Goal: Task Accomplishment & Management: Manage account settings

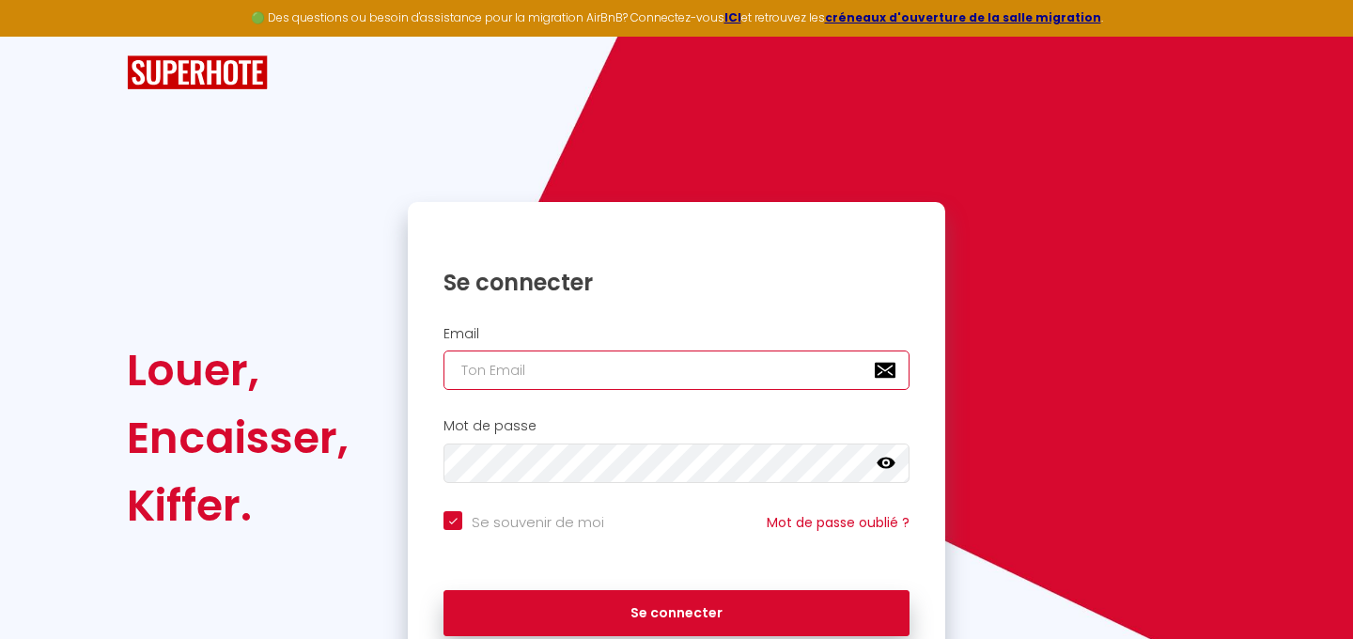
click at [607, 373] on input "email" at bounding box center [677, 370] width 466 height 39
type input "g"
checkbox input "true"
type input "go"
checkbox input "true"
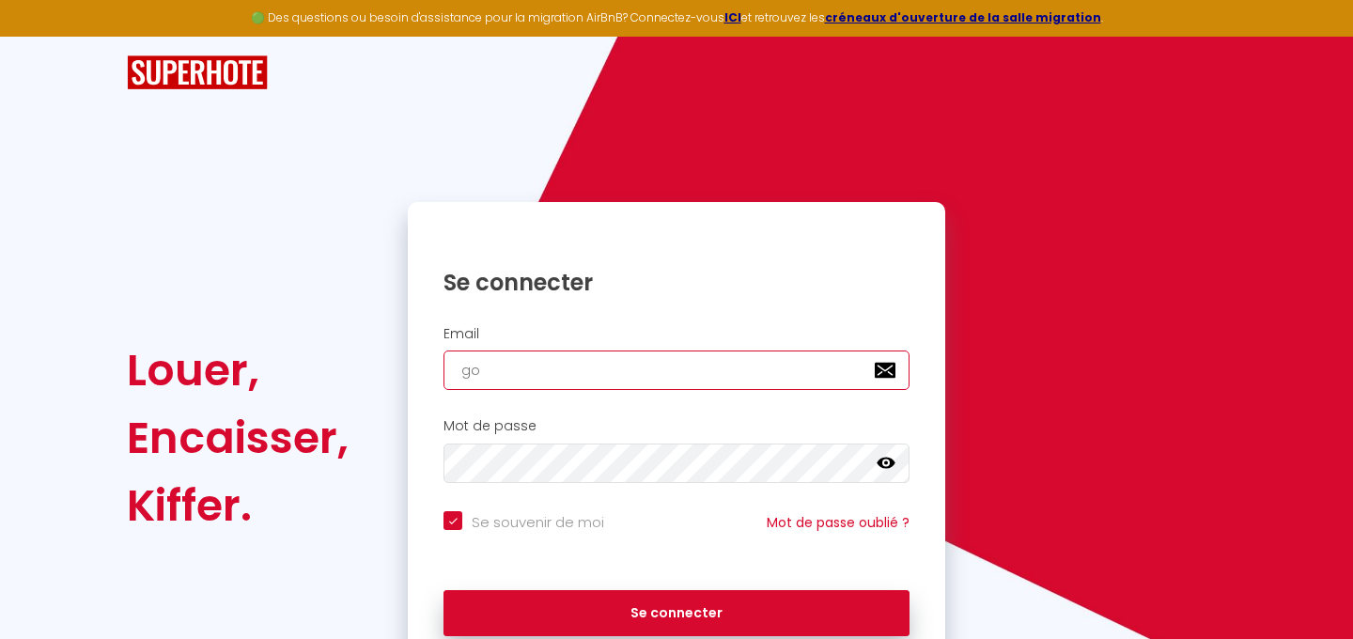
type input "[DEMOGRAPHIC_DATA]"
checkbox input "true"
type input "gode"
checkbox input "true"
type input "godet"
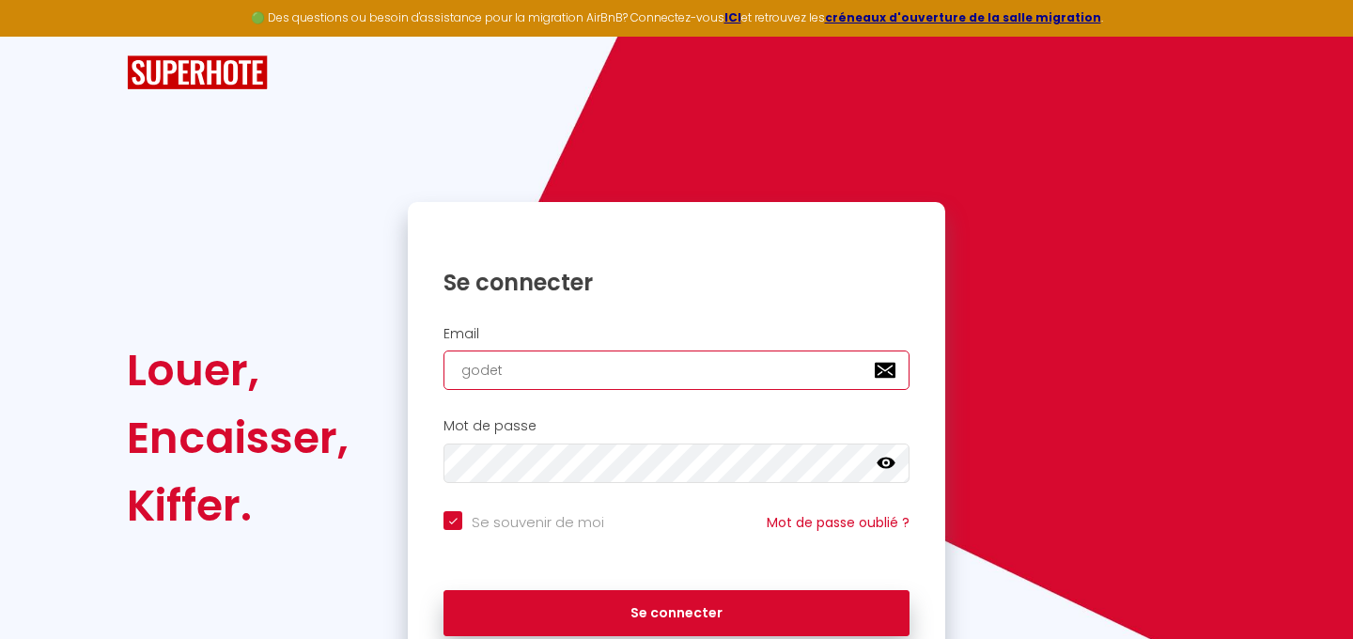
checkbox input "true"
type input "godet."
checkbox input "true"
type input "godet.a"
checkbox input "true"
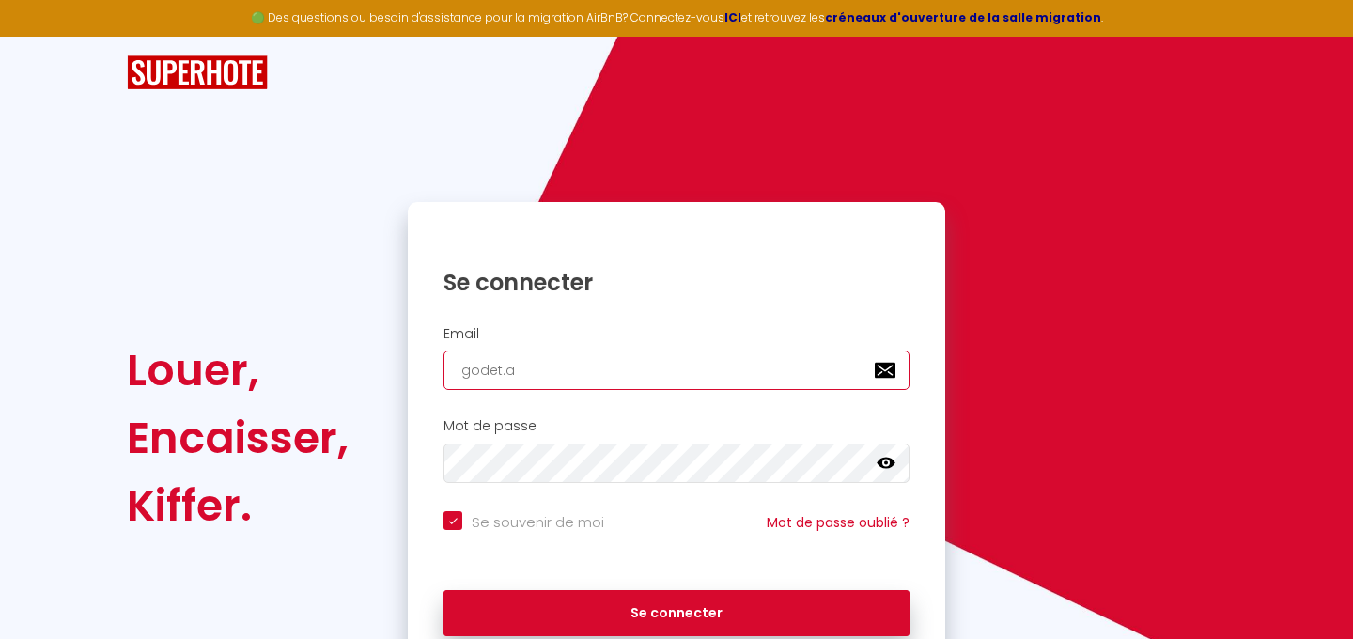
type input "[DOMAIN_NAME]"
checkbox input "true"
type input "godet.ale"
checkbox input "true"
type input "godet.alet"
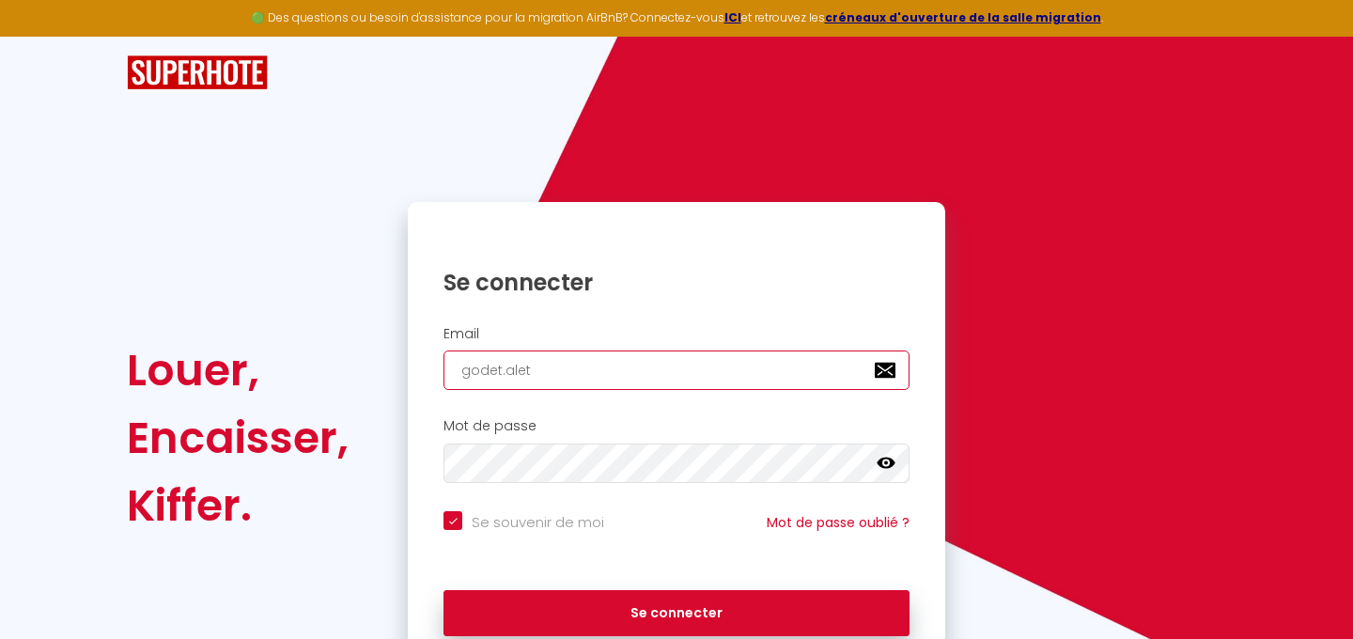
checkbox input "true"
type input "godet.aleth"
checkbox input "true"
type input "godet.aleth<"
checkbox input "true"
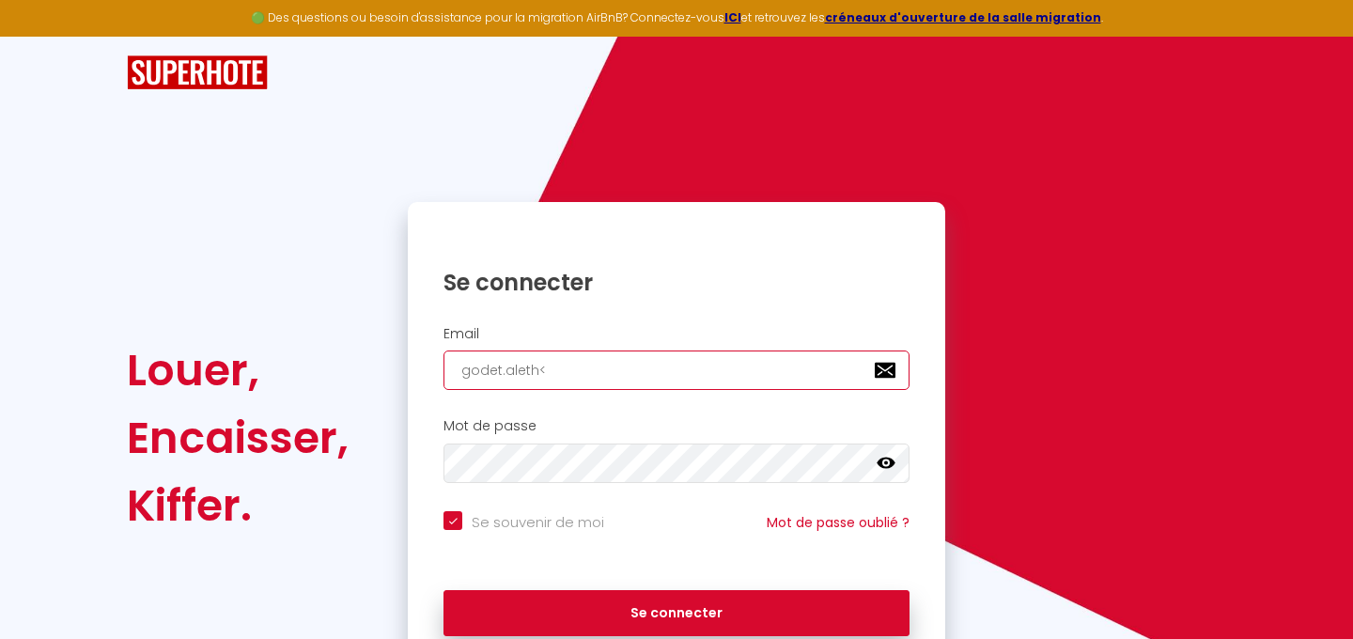
type input "godet.aleth<g"
checkbox input "true"
type input "godet.aleth<gm"
checkbox input "true"
type input "godet.aleth<gma"
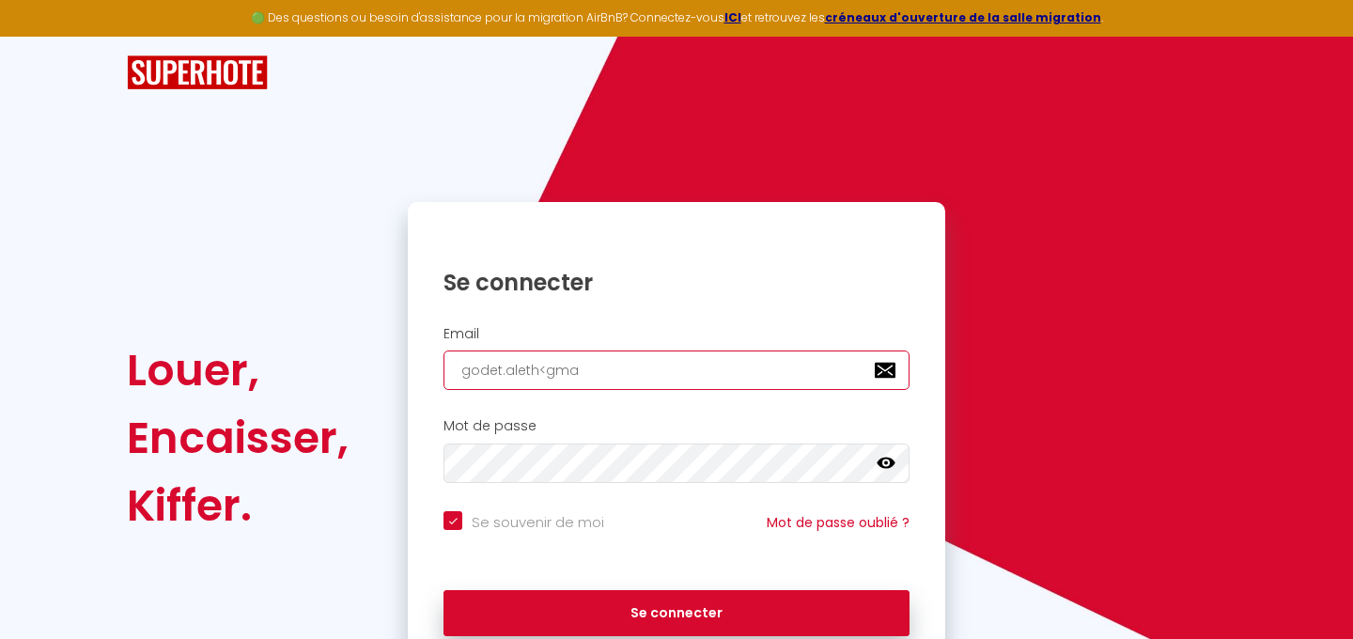
checkbox input "true"
type input "godet.aleth<gmai"
checkbox input "true"
type input "godet.aleth<gmail"
checkbox input "true"
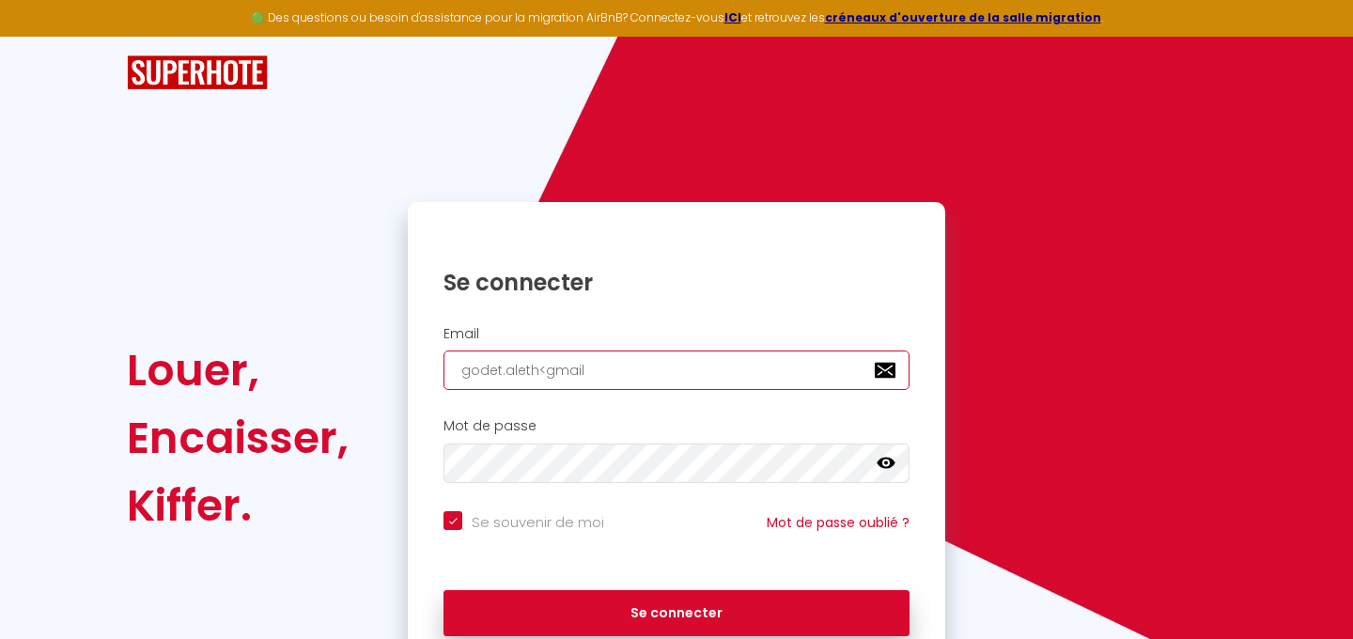
type input "godet.aleth<gmail."
checkbox input "true"
type input "godet.aleth<gmail.c"
checkbox input "true"
type input "godet.aleth<gmail.co"
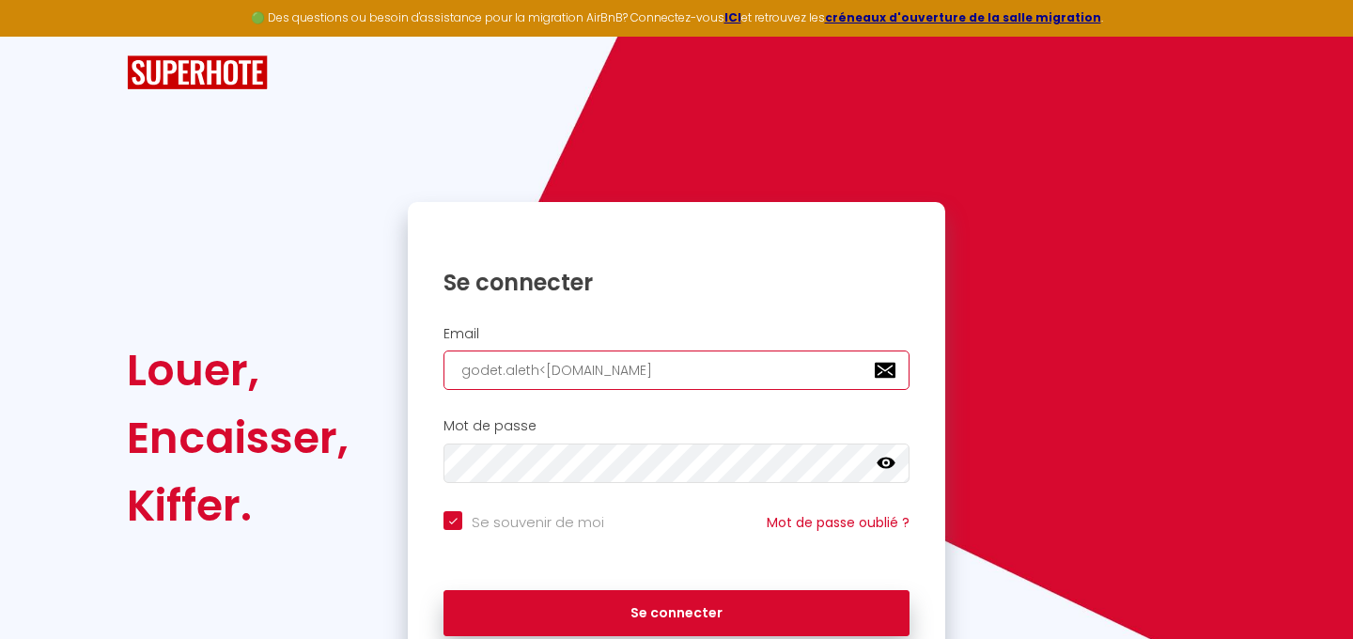
checkbox input "true"
type input "godet.aleth<gmail.com"
checkbox input "true"
type input "godet.aleth<gmail.com"
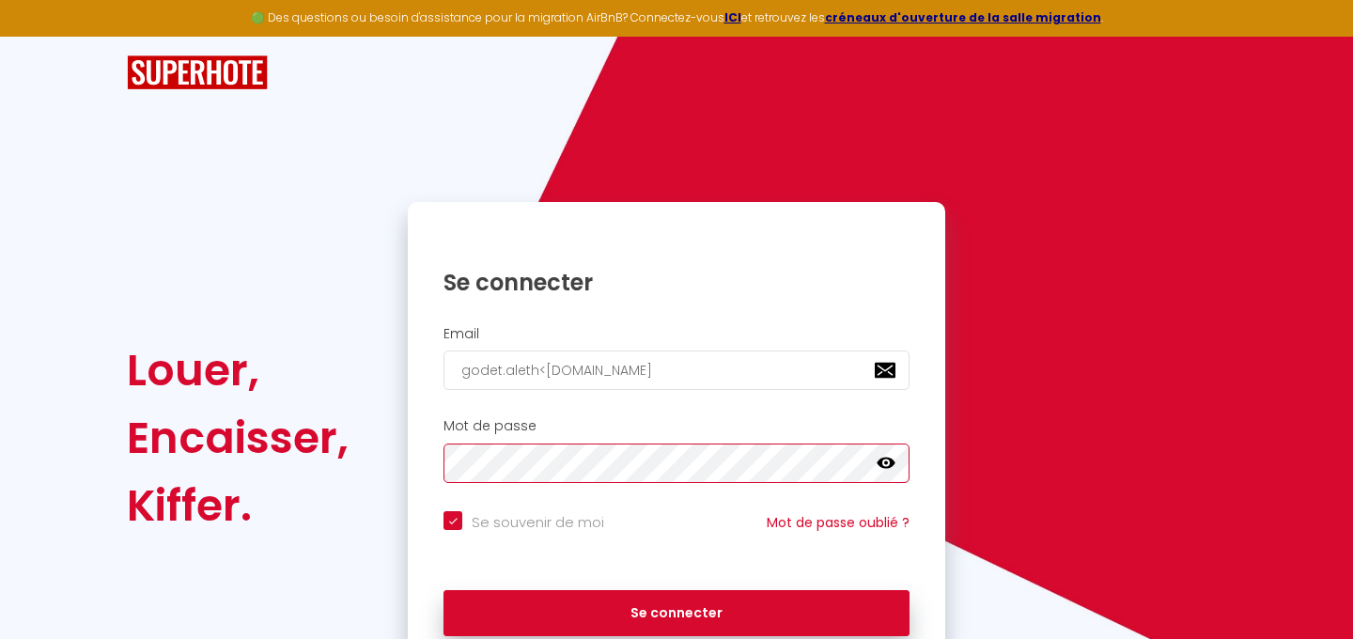
checkbox input "true"
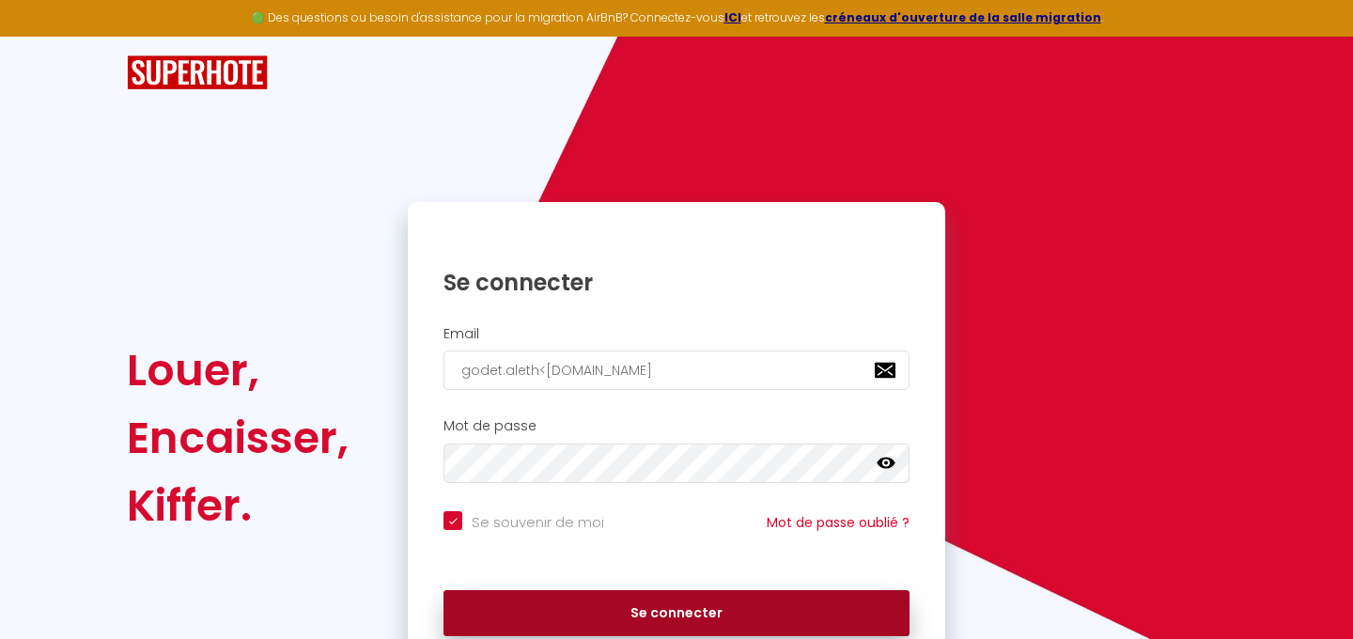
click at [667, 616] on button "Se connecter" at bounding box center [677, 613] width 466 height 47
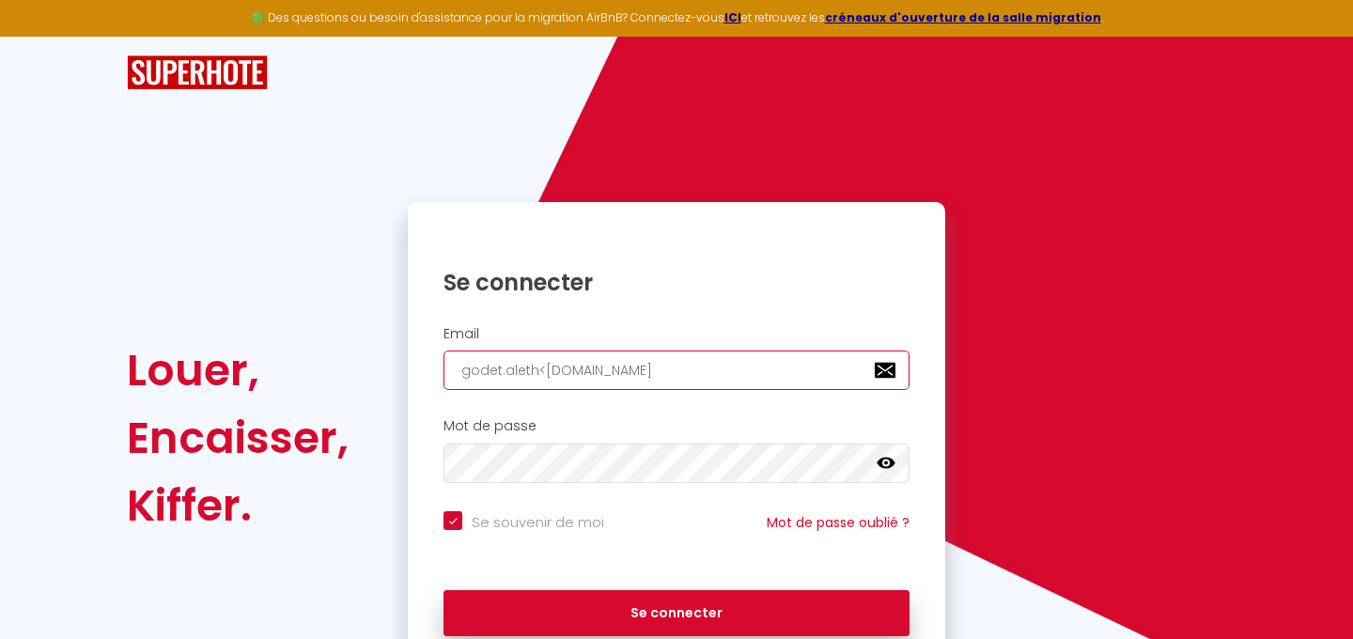
click at [538, 371] on input "godet.aleth<gmail.com" at bounding box center [677, 370] width 466 height 39
type input "godet.alethgmail.com"
checkbox input "true"
type input "godet.aleth<gmail.com"
checkbox input "true"
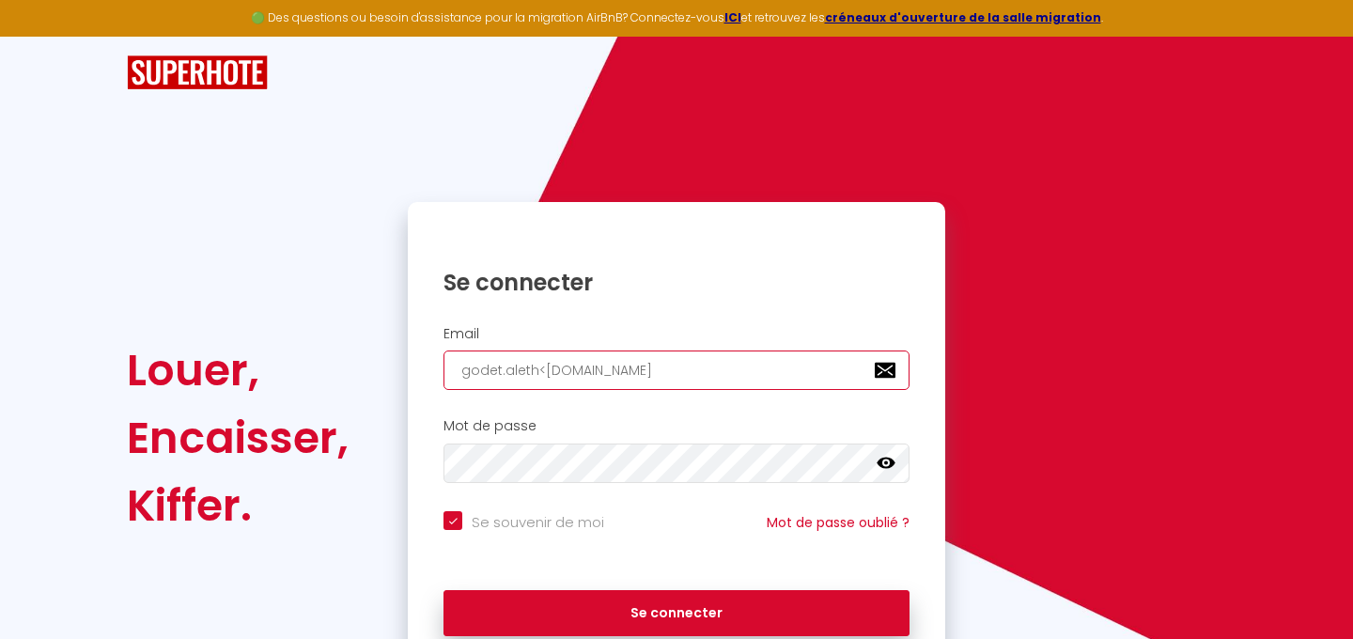
type input "godet.alethgmail.com"
checkbox input "true"
type input "godet.aleth<gmail.com"
checkbox input "true"
type input "godet.alethgmail.com"
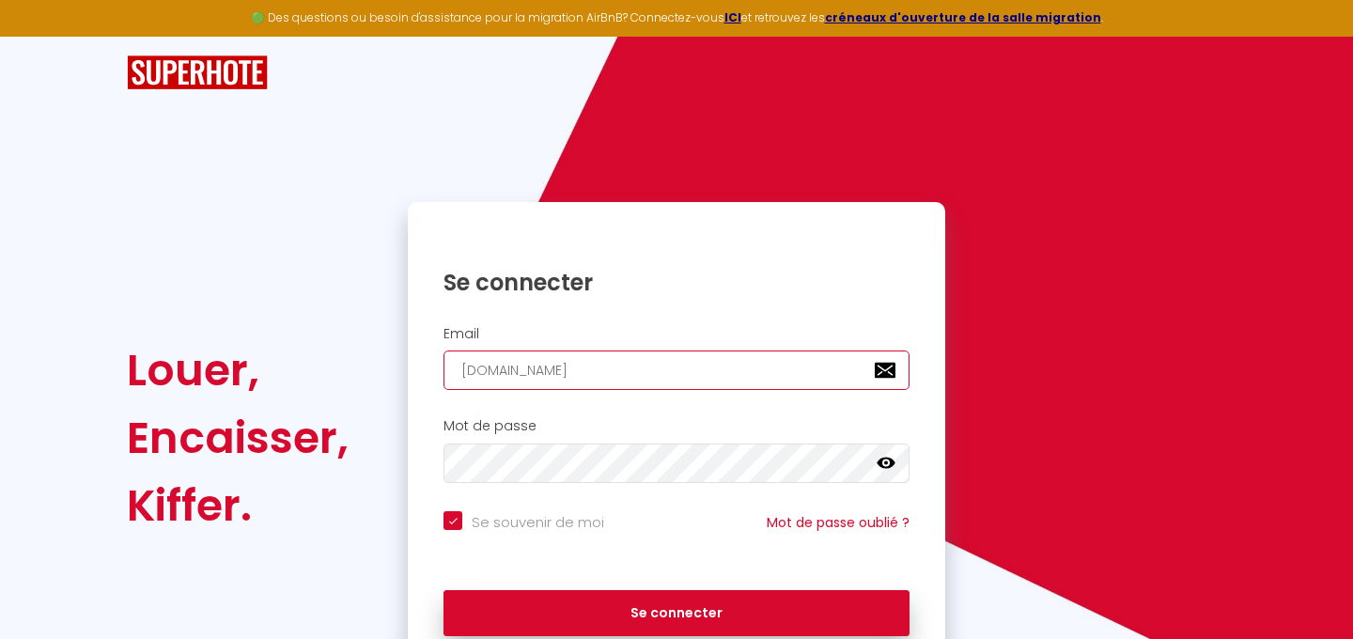
checkbox input "true"
type input "godet.alethgmail.com"
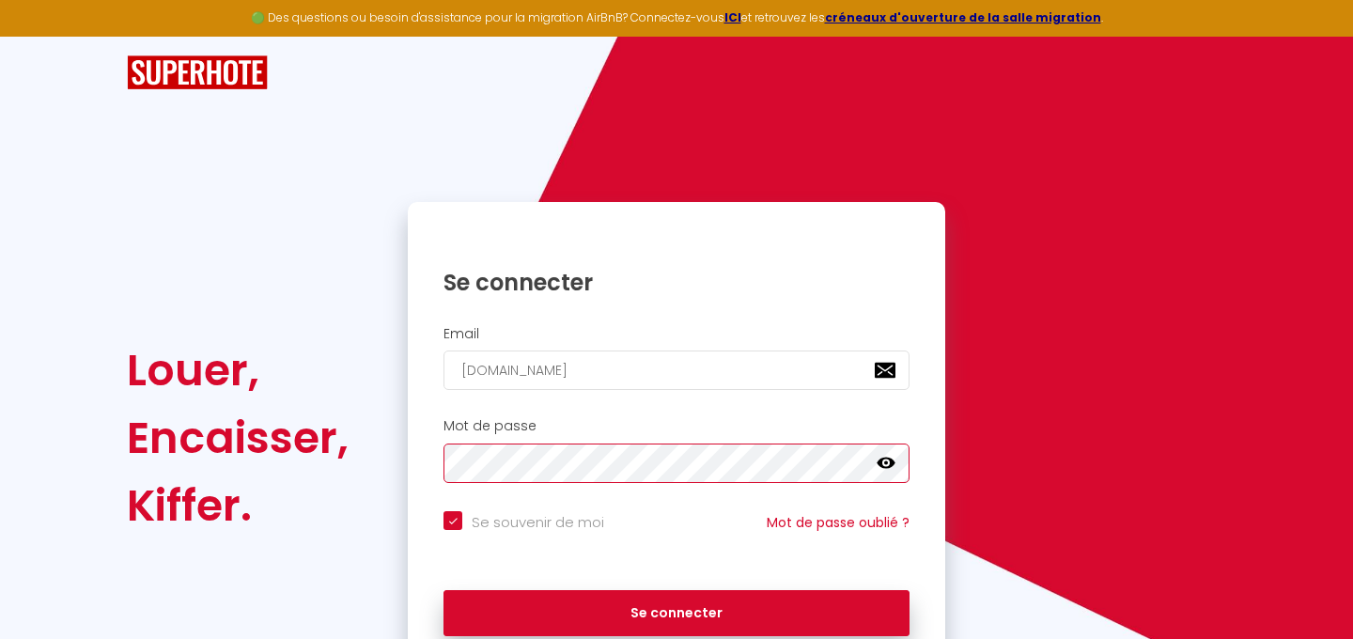
checkbox input "true"
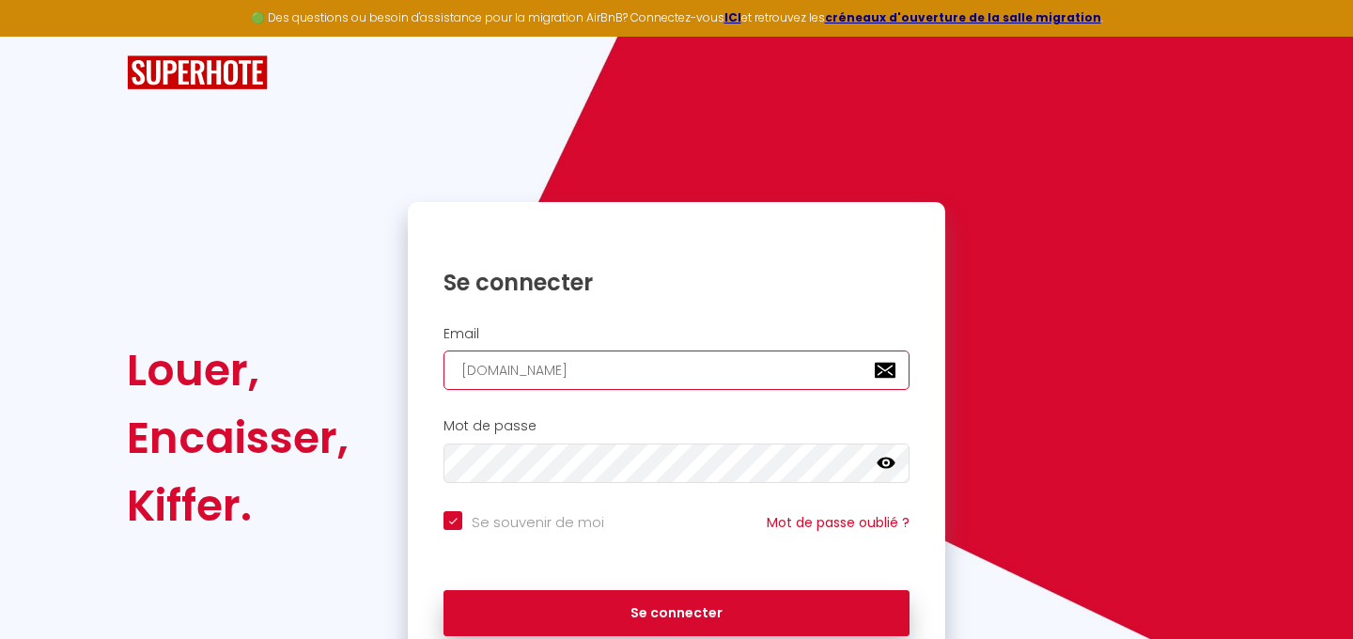
click at [536, 373] on input "godet.alethgmail.com" at bounding box center [677, 370] width 466 height 39
type input "godet.aleth<gmail.com"
checkbox input "true"
type input "godet.alethgmail.com"
checkbox input "true"
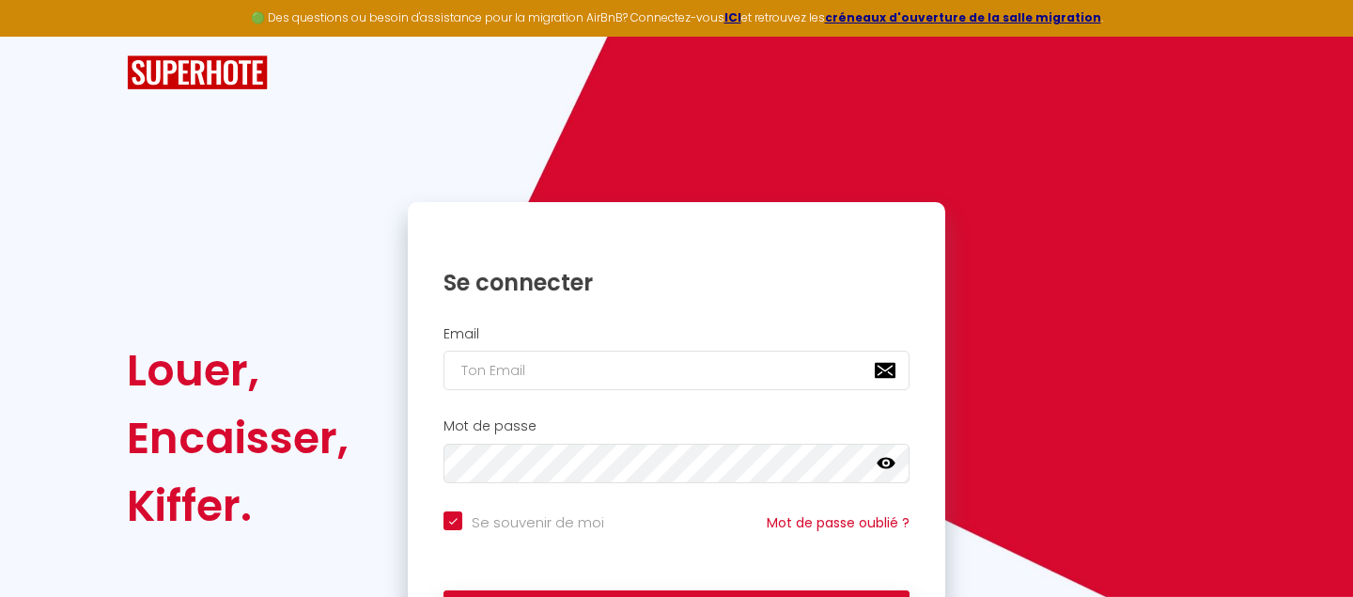
checkbox input "true"
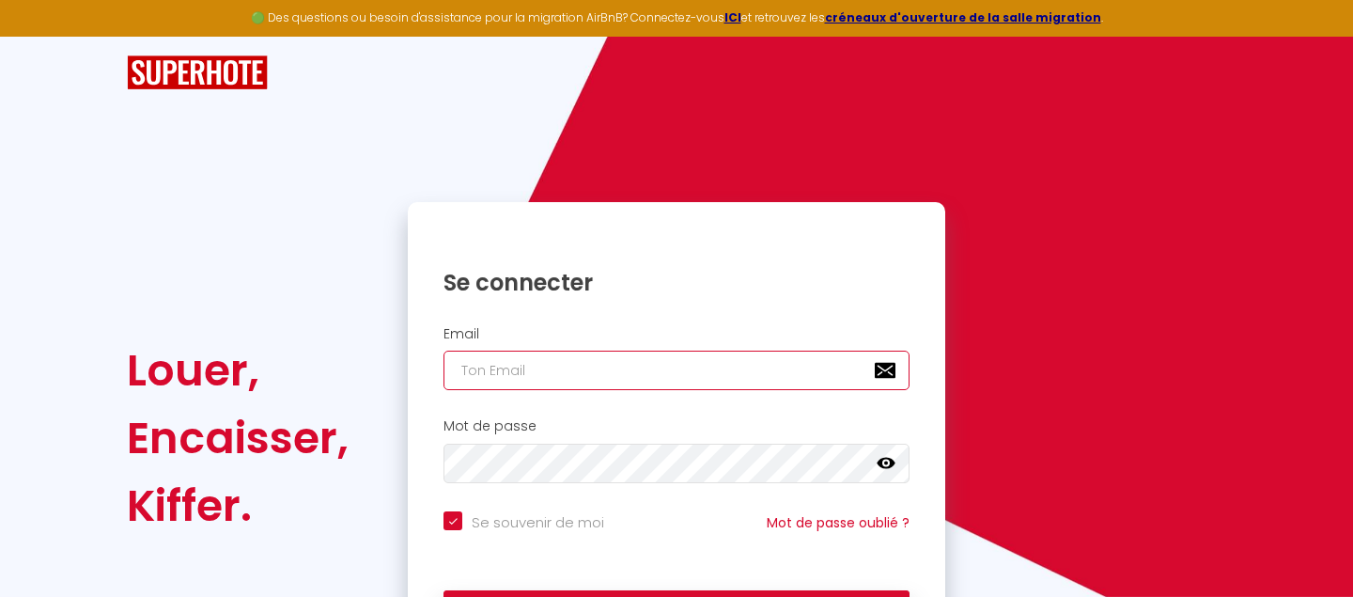
click at [522, 371] on input "email" at bounding box center [677, 370] width 466 height 39
click at [522, 370] on input "email" at bounding box center [677, 370] width 466 height 39
type input "g"
checkbox input "true"
type input "go"
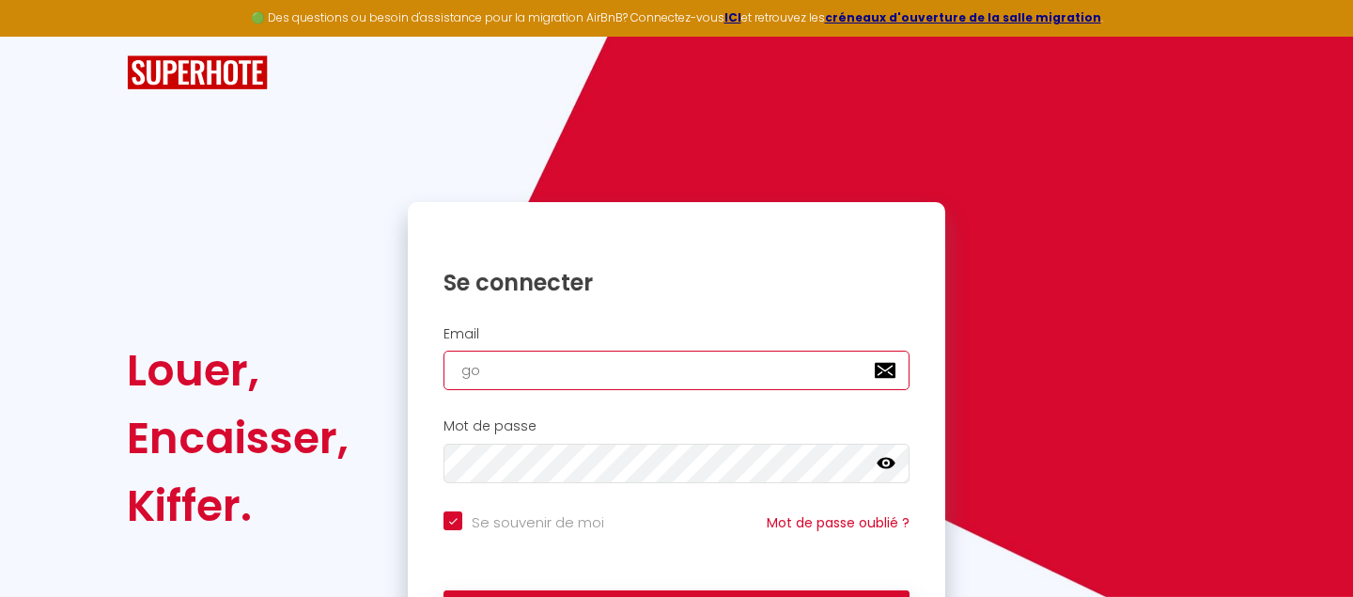
checkbox input "true"
type input "[DEMOGRAPHIC_DATA]"
checkbox input "true"
type input "gode"
checkbox input "true"
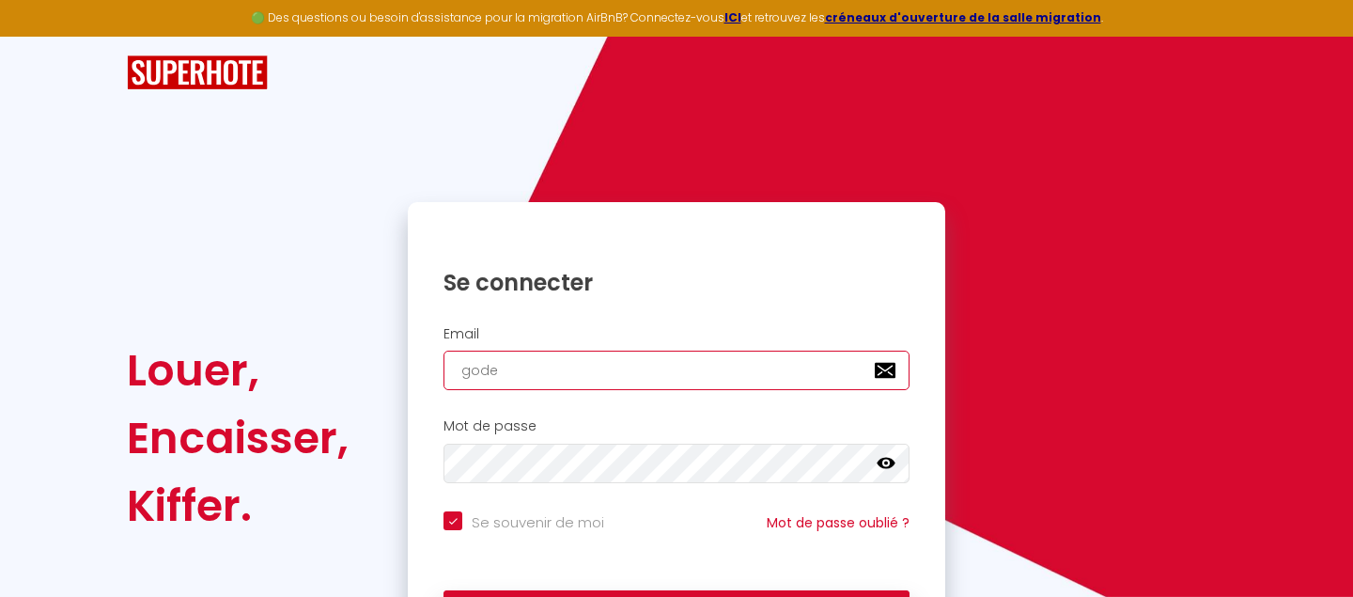
type input "godet"
checkbox input "true"
type input "godet."
checkbox input "true"
type input "godet.a"
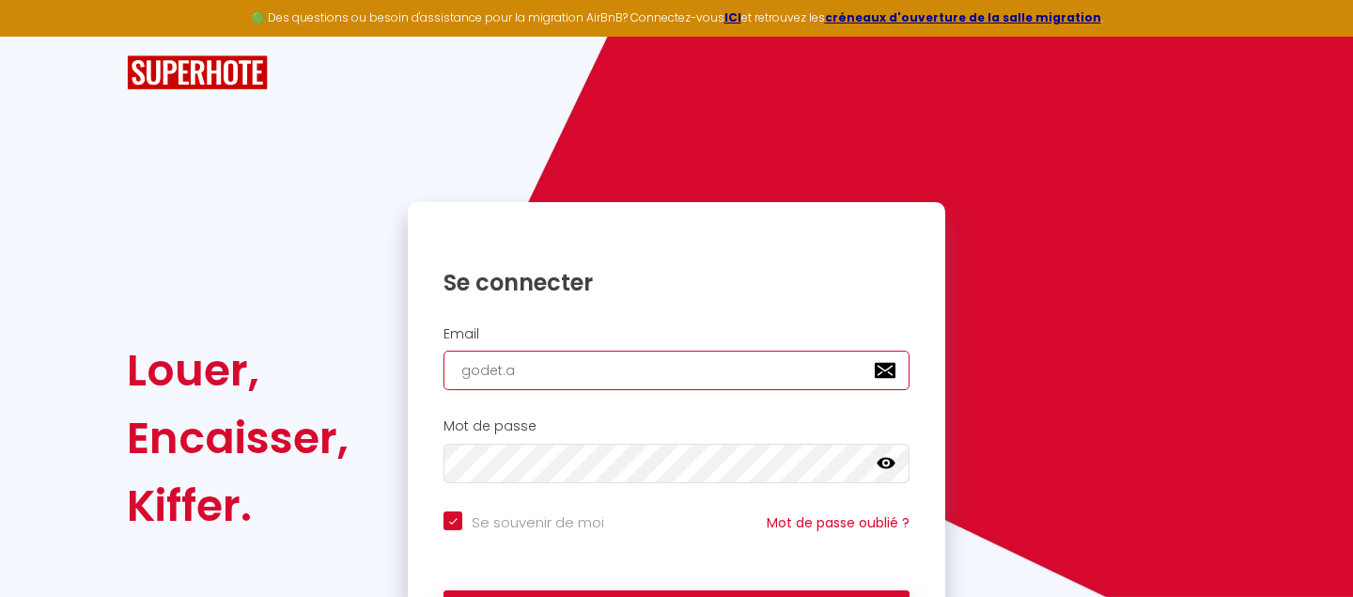
checkbox input "true"
type input "[DOMAIN_NAME]"
checkbox input "true"
type input "godet.ale"
checkbox input "true"
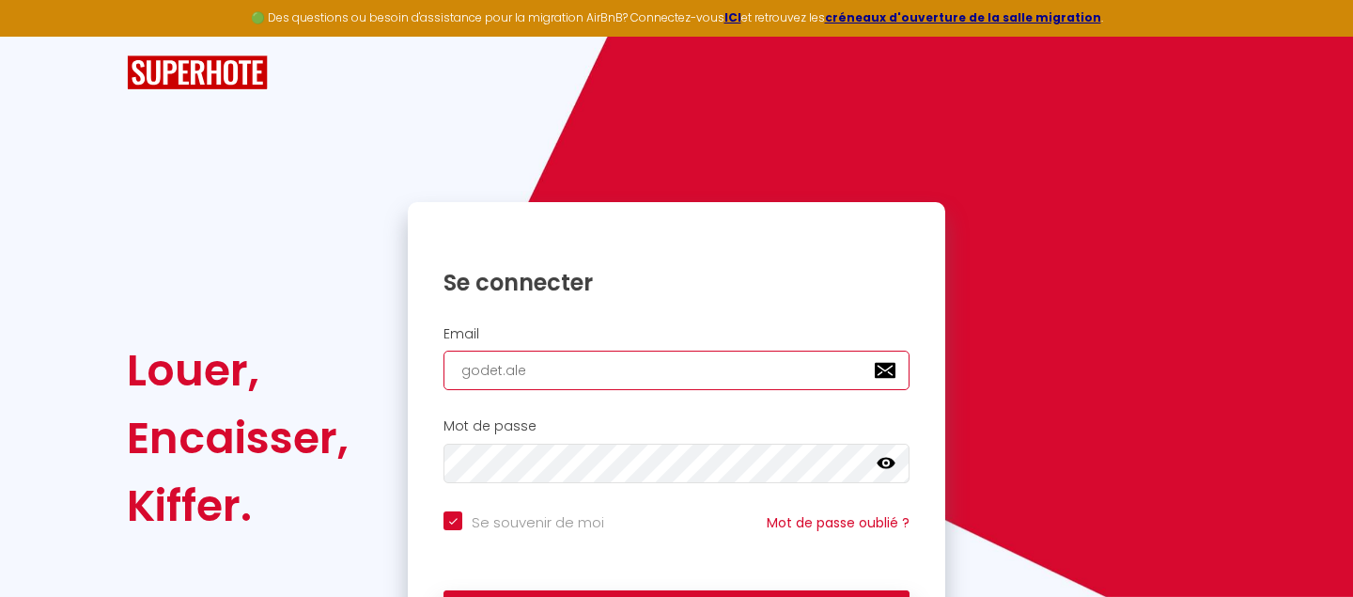
type input "godet.alet"
checkbox input "true"
type input "godet.aleth"
checkbox input "true"
type input "godet.aleth<"
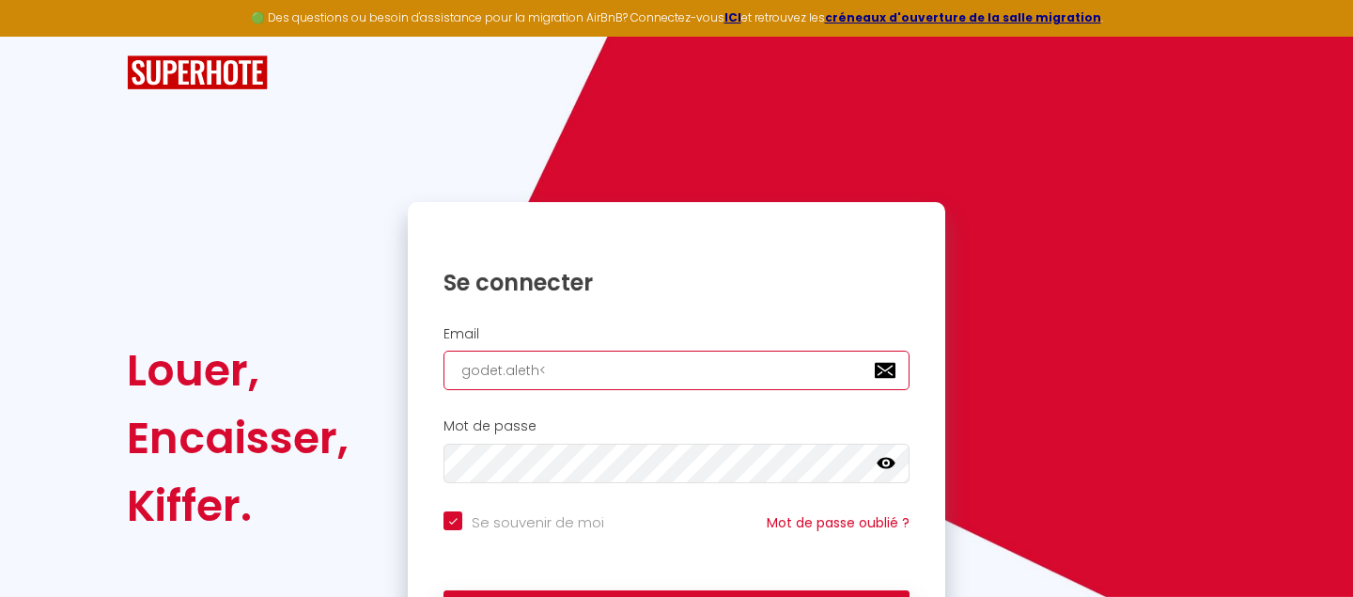
checkbox input "true"
type input "godet.aleth<"
checkbox input "true"
type input "godet.aleth"
checkbox input "true"
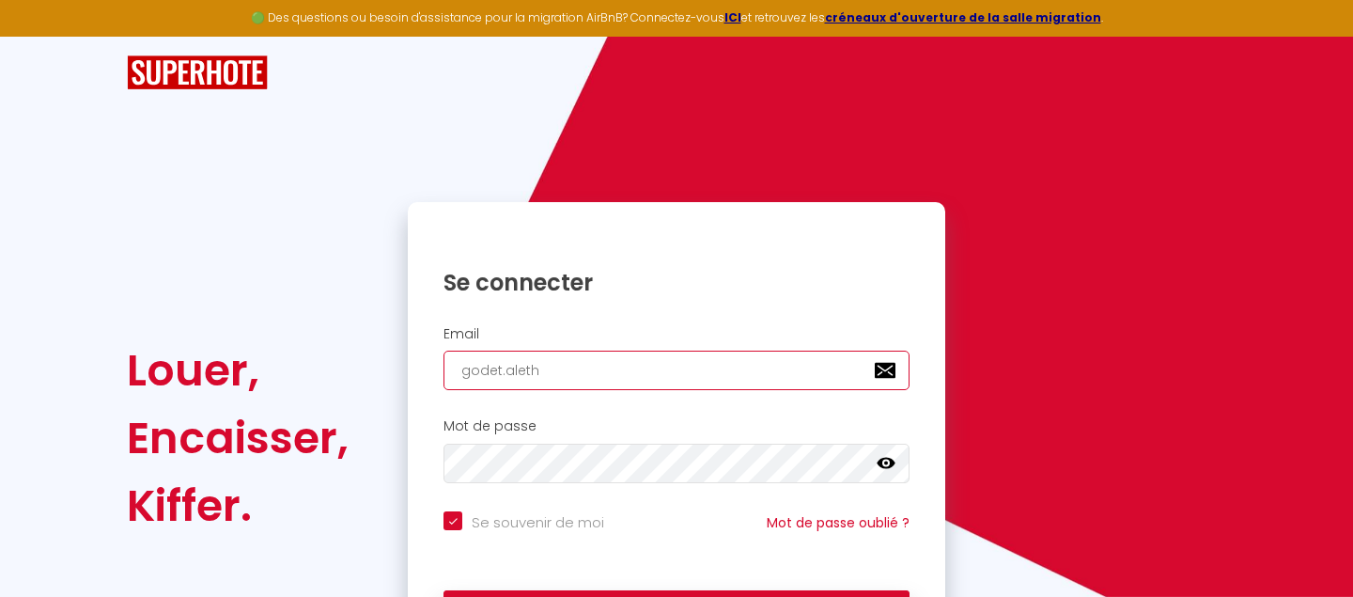
type input "godet.aleth<"
checkbox input "true"
type input "godet.aleth<`^"
checkbox input "true"
type input "godet.aleth<`^p"
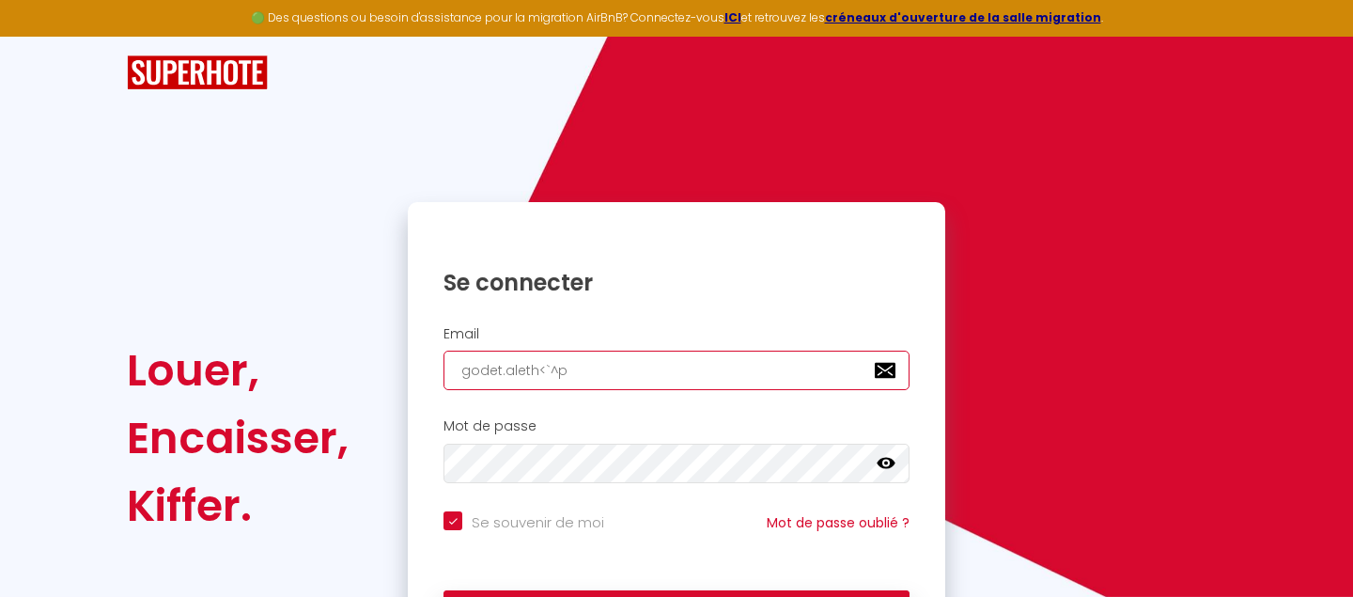
checkbox input "true"
type input "godet.aleth<`^"
checkbox input "true"
type input "godet.aleth<`"
checkbox input "true"
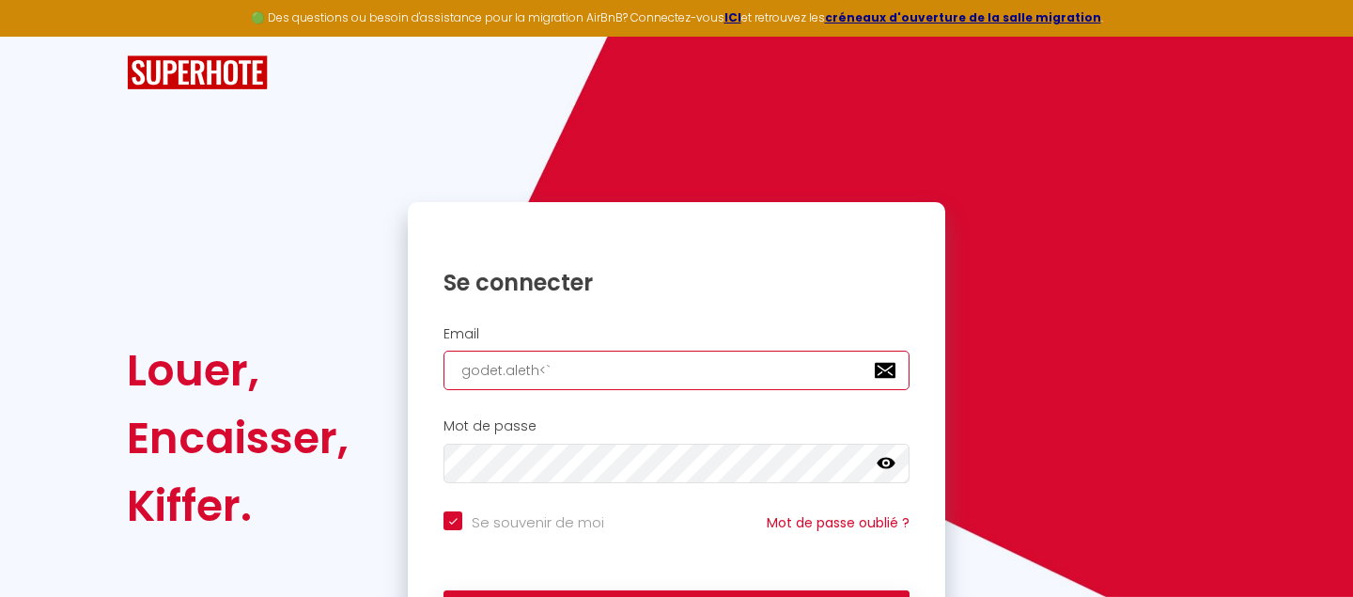
type input "godet.aleth<"
checkbox input "true"
type input "godet.aleth"
checkbox input "true"
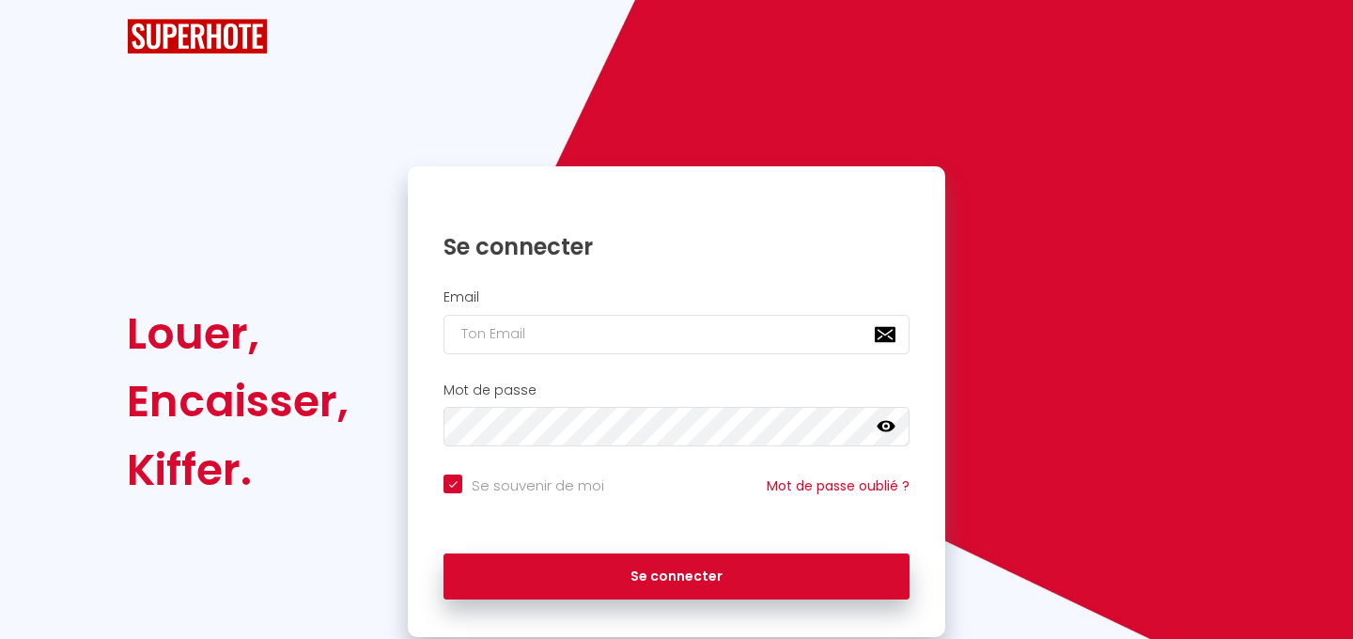
checkbox input "true"
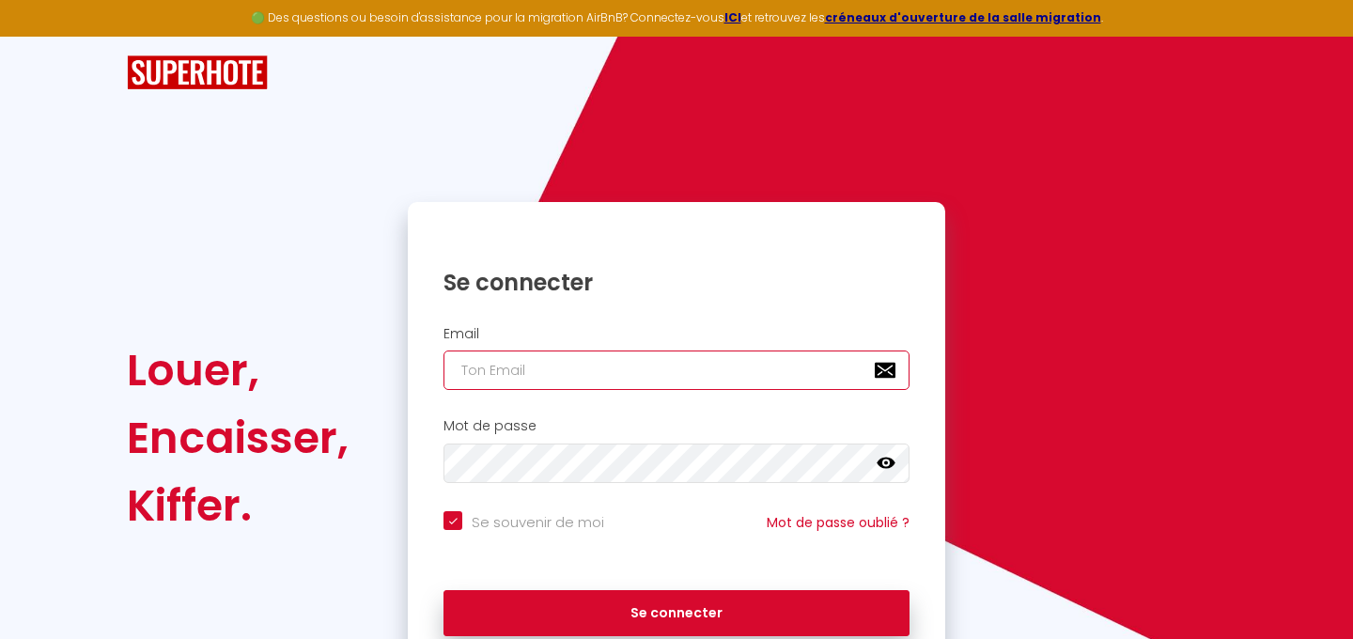
click at [552, 377] on input "email" at bounding box center [677, 370] width 466 height 39
type input "g"
checkbox input "true"
type input "go"
checkbox input "true"
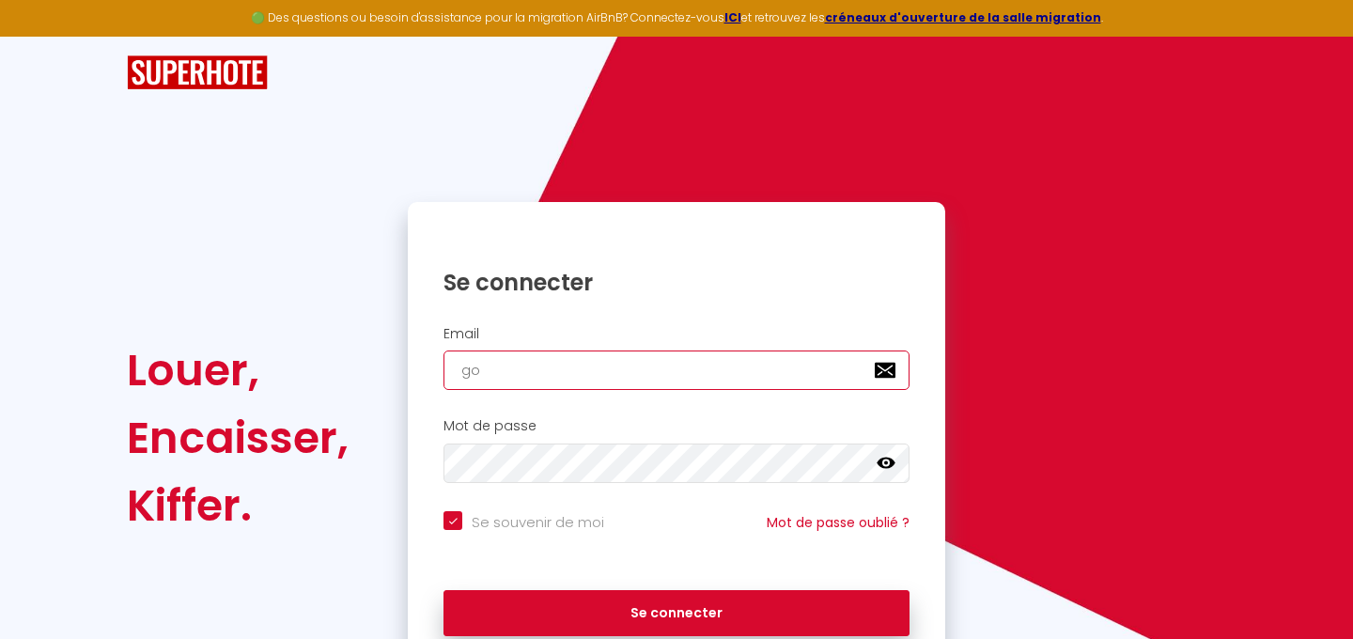
type input "[DEMOGRAPHIC_DATA]"
checkbox input "true"
type input "gode"
checkbox input "true"
type input "godet"
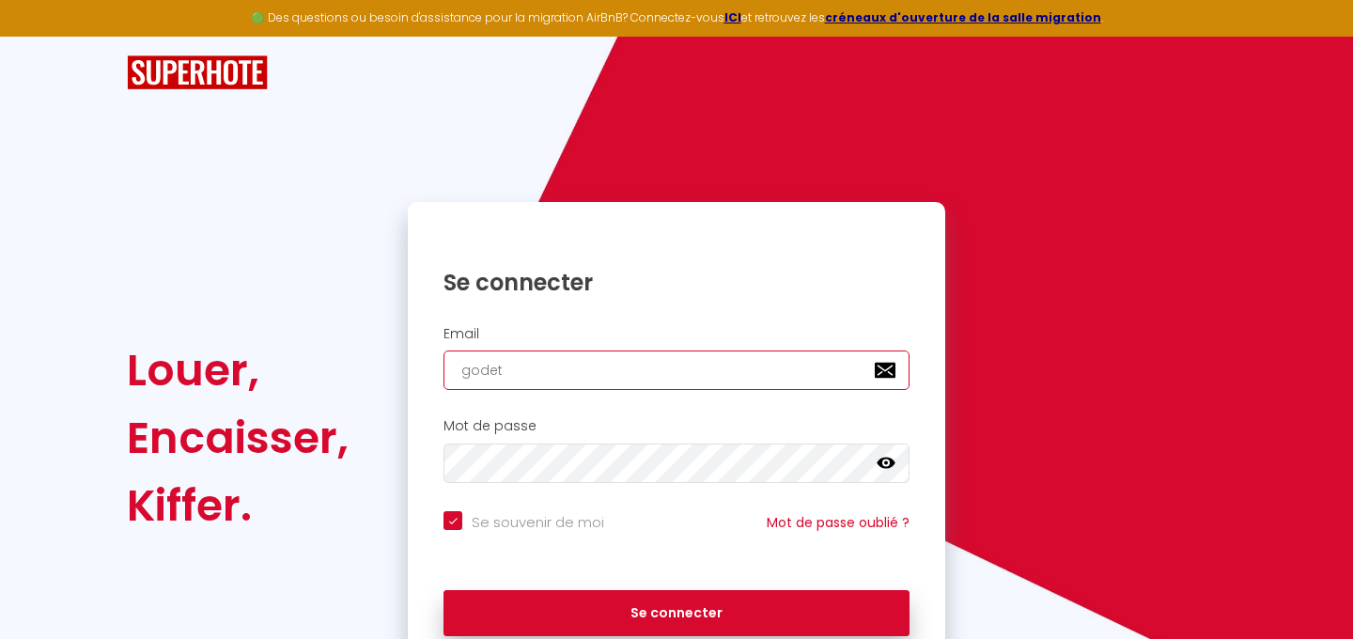
checkbox input "true"
type input "godet."
checkbox input "true"
type input "godet.a"
checkbox input "true"
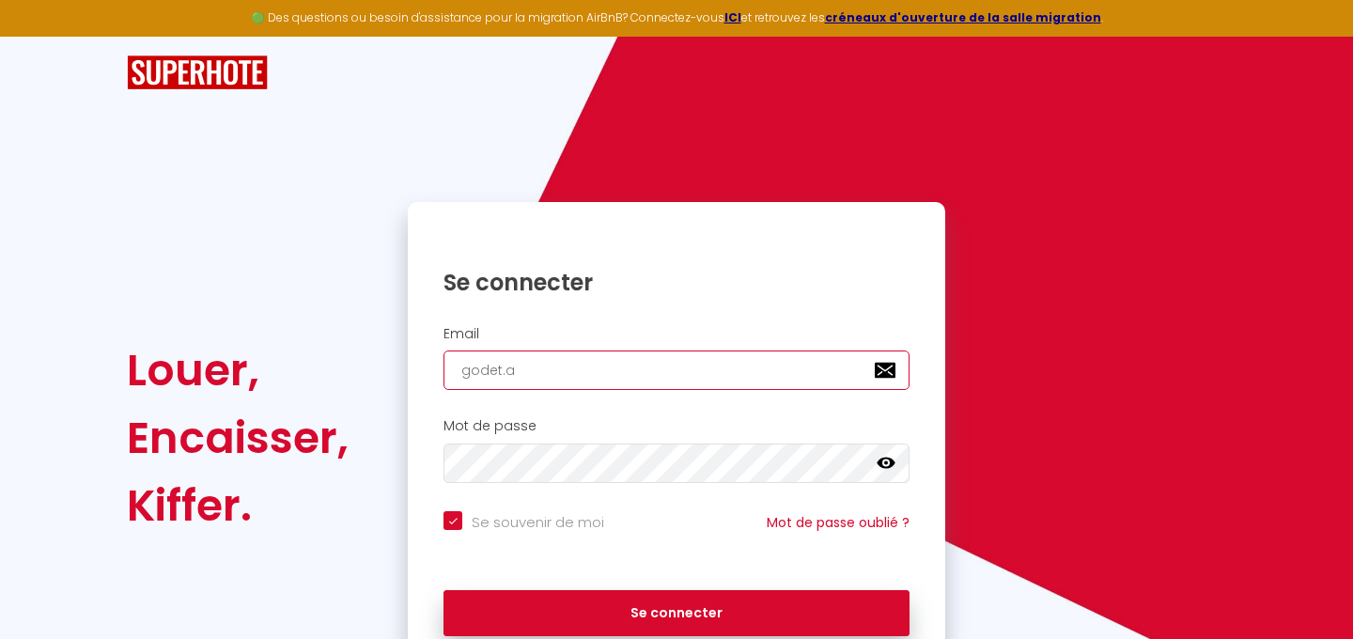
type input "[DOMAIN_NAME]"
checkbox input "true"
type input "godet.ale"
checkbox input "true"
type input "godet.alet"
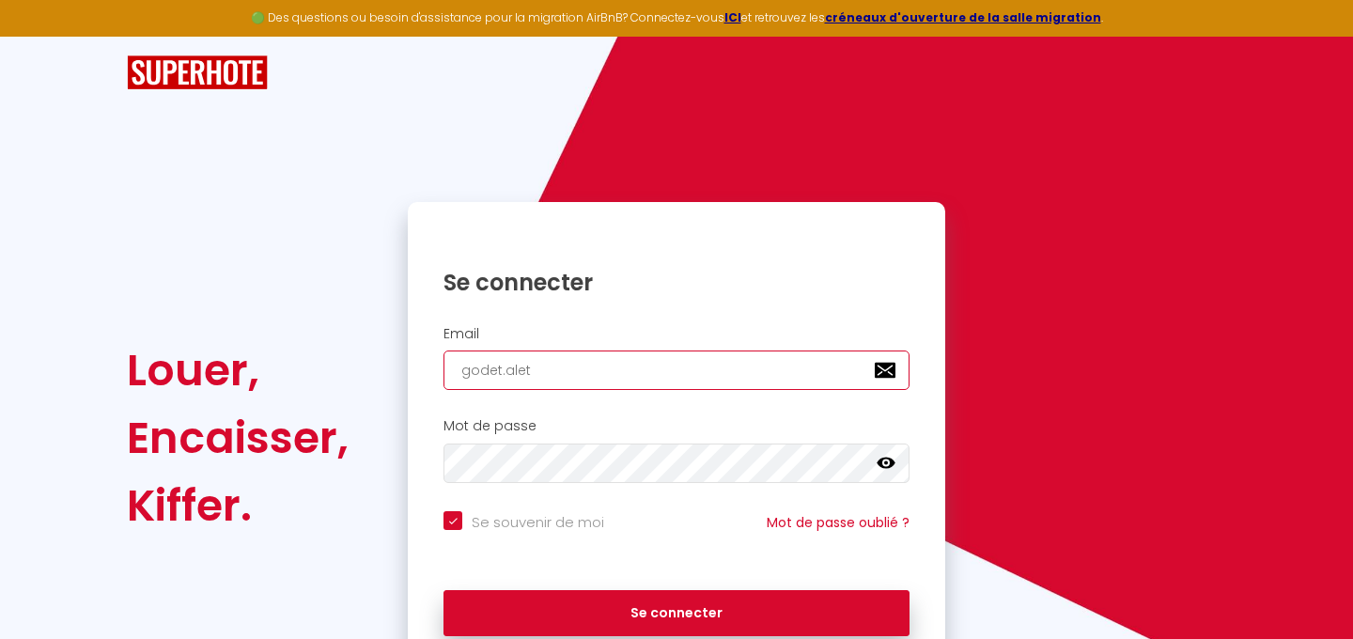
checkbox input "true"
type input "godet.aleth"
checkbox input "true"
type input "godet.aleth@"
checkbox input "true"
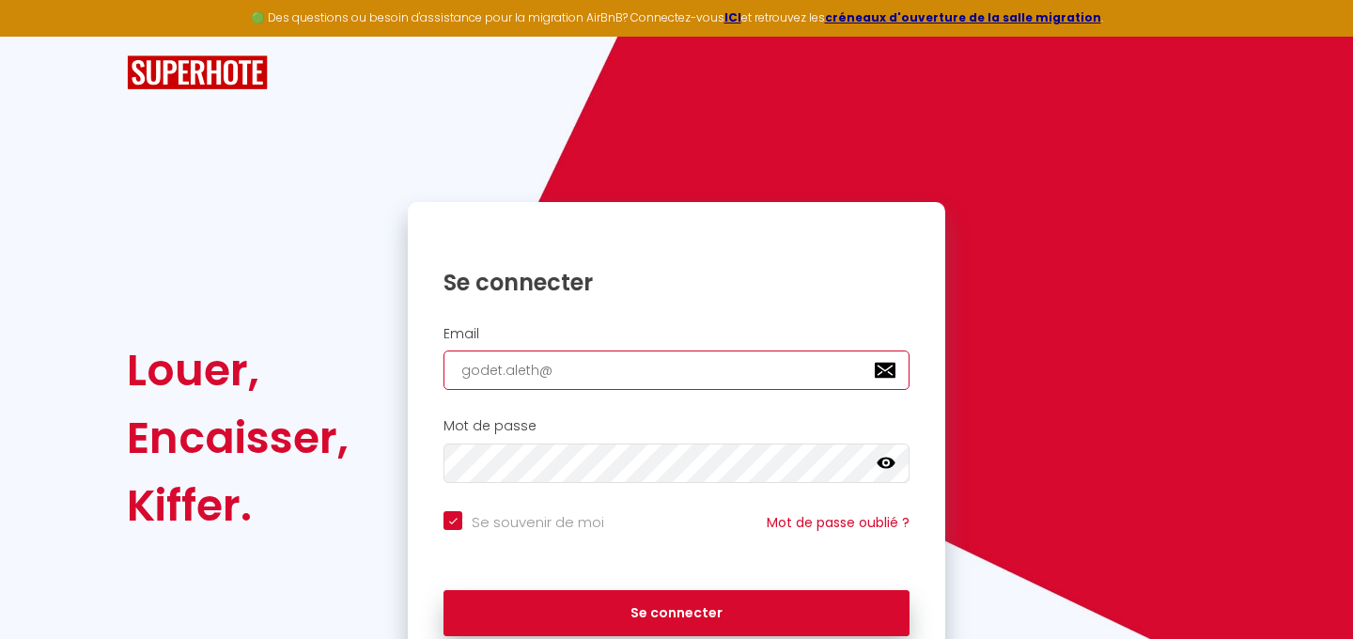
type input "godet.aleth@g"
checkbox input "true"
type input "godet.aleth@gm"
checkbox input "true"
type input "godet.aleth@gma"
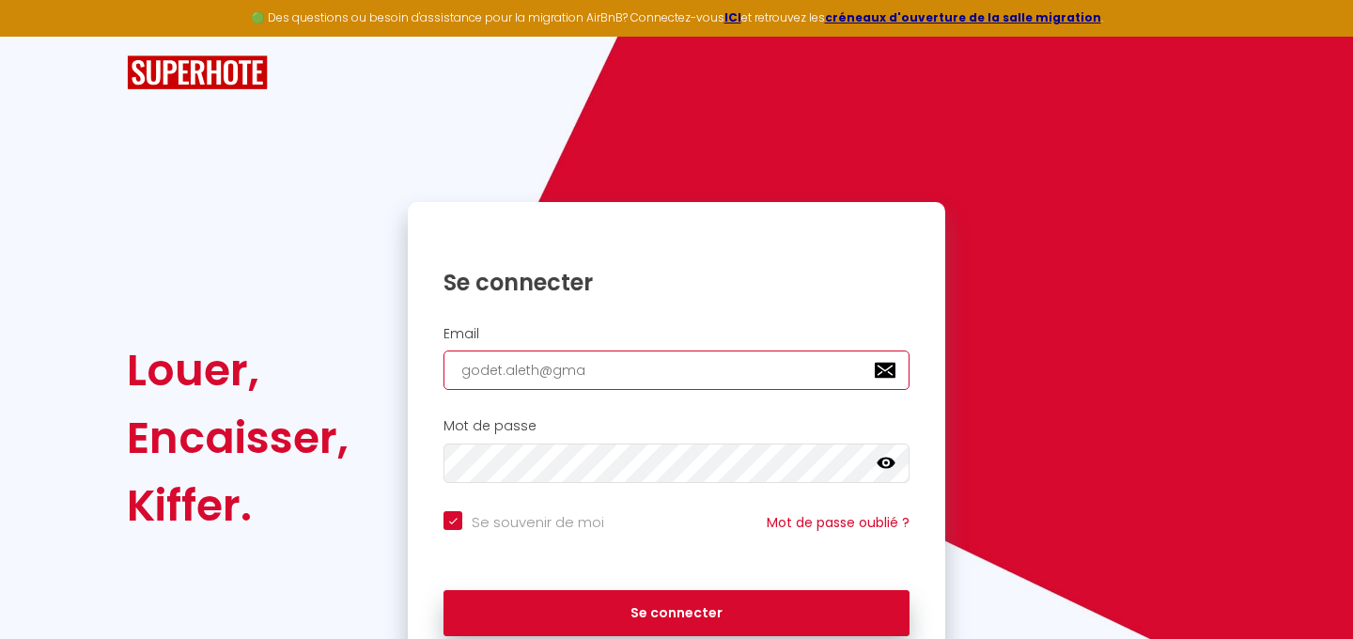
checkbox input "true"
type input "godet.aleth@gmai"
checkbox input "true"
type input "[EMAIL_ADDRESS]"
checkbox input "true"
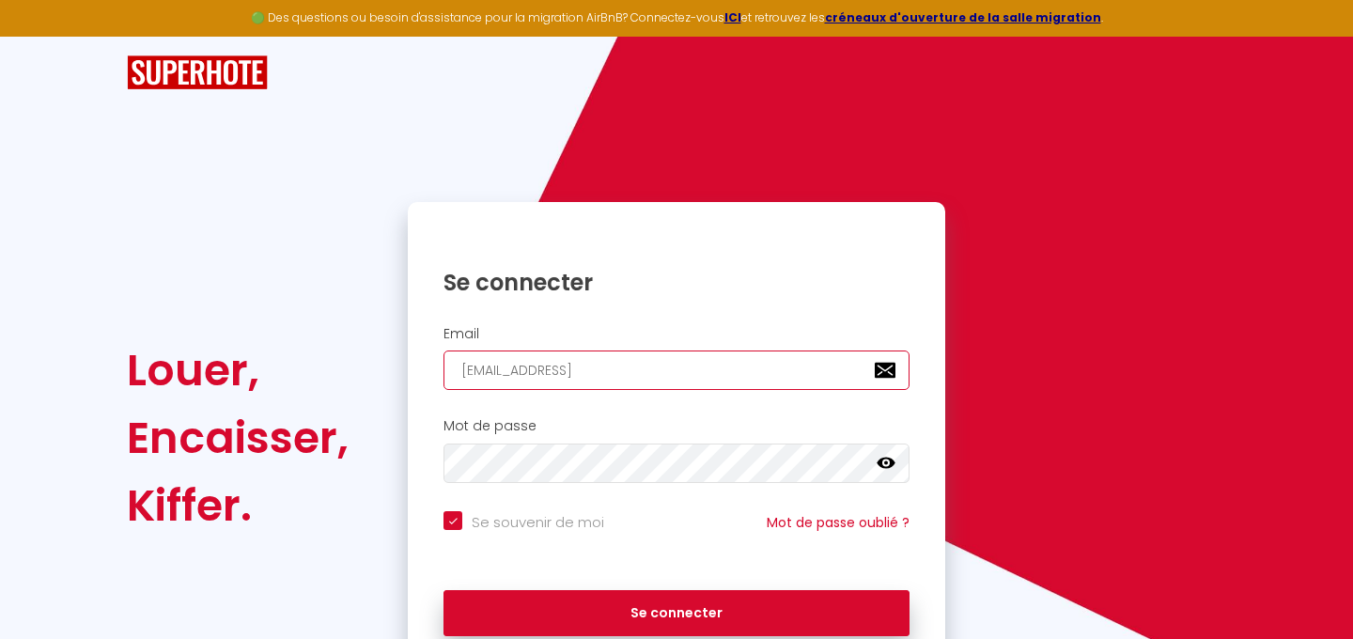
type input "[EMAIL_ADDRESS]."
checkbox input "true"
type input "godet.aleth@gmail.c"
checkbox input "true"
type input "[EMAIL_ADDRESS][DOMAIN_NAME]"
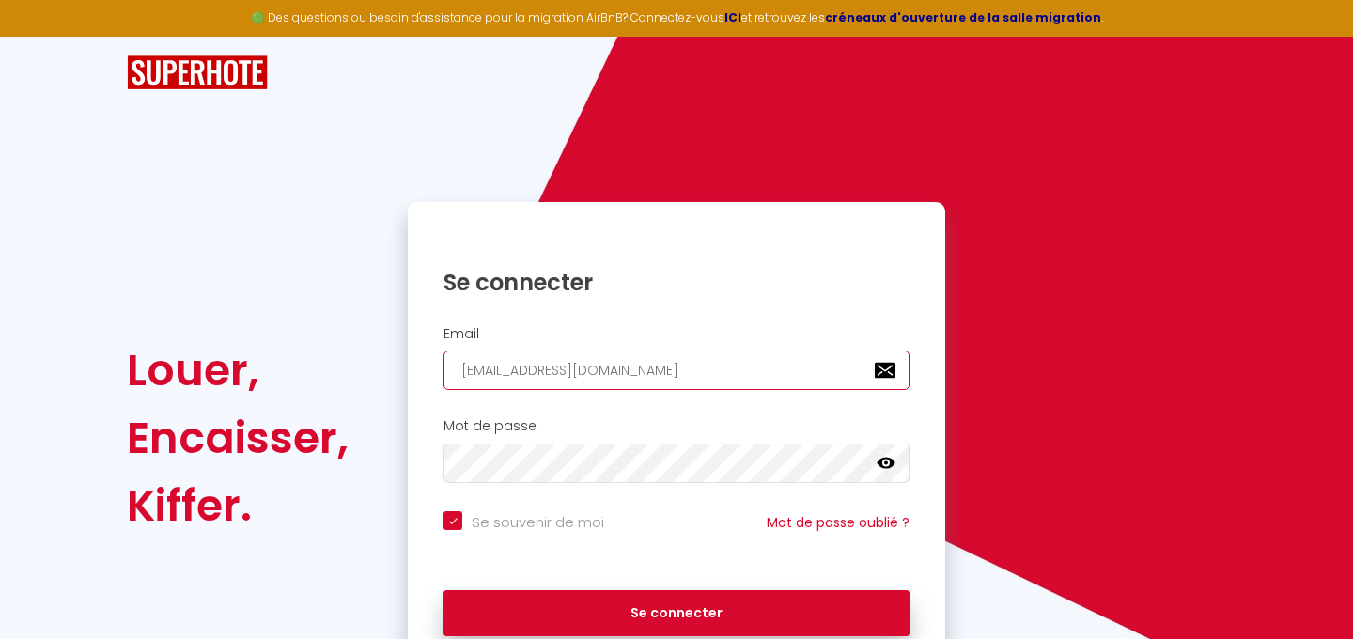
checkbox input "true"
type input "[EMAIL_ADDRESS][DOMAIN_NAME]"
checkbox input "true"
type input "[EMAIL_ADDRESS][DOMAIN_NAME]"
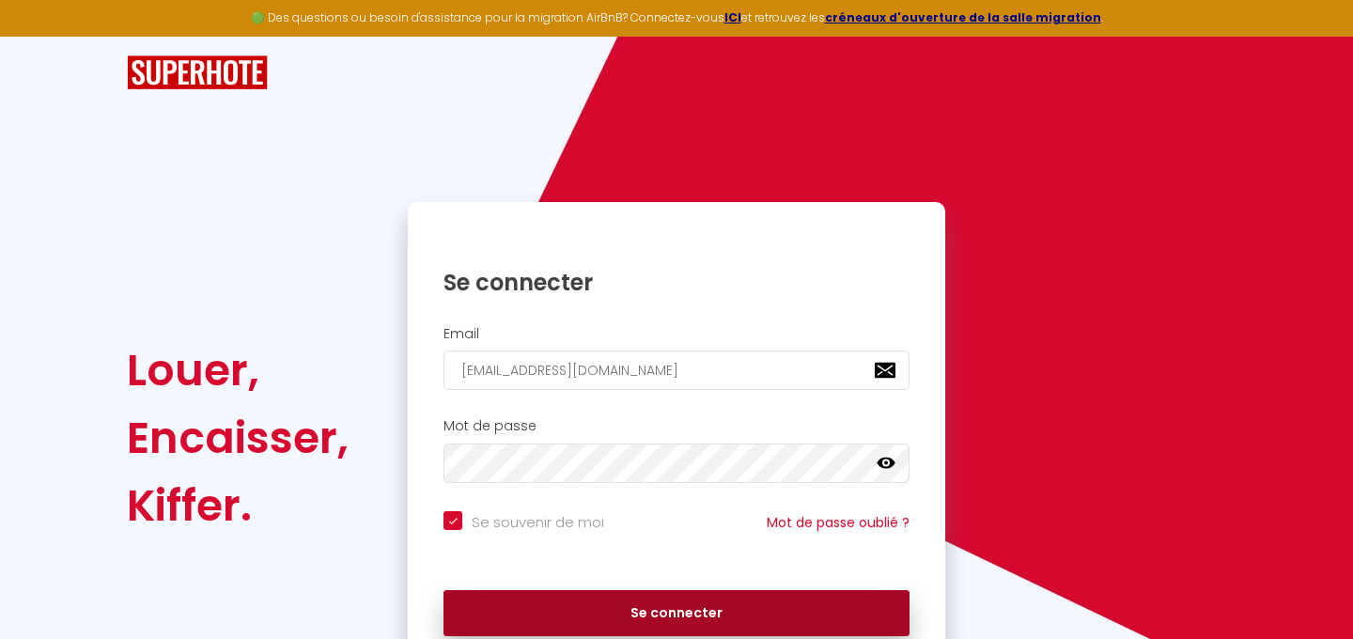
click at [705, 615] on button "Se connecter" at bounding box center [677, 613] width 466 height 47
checkbox input "true"
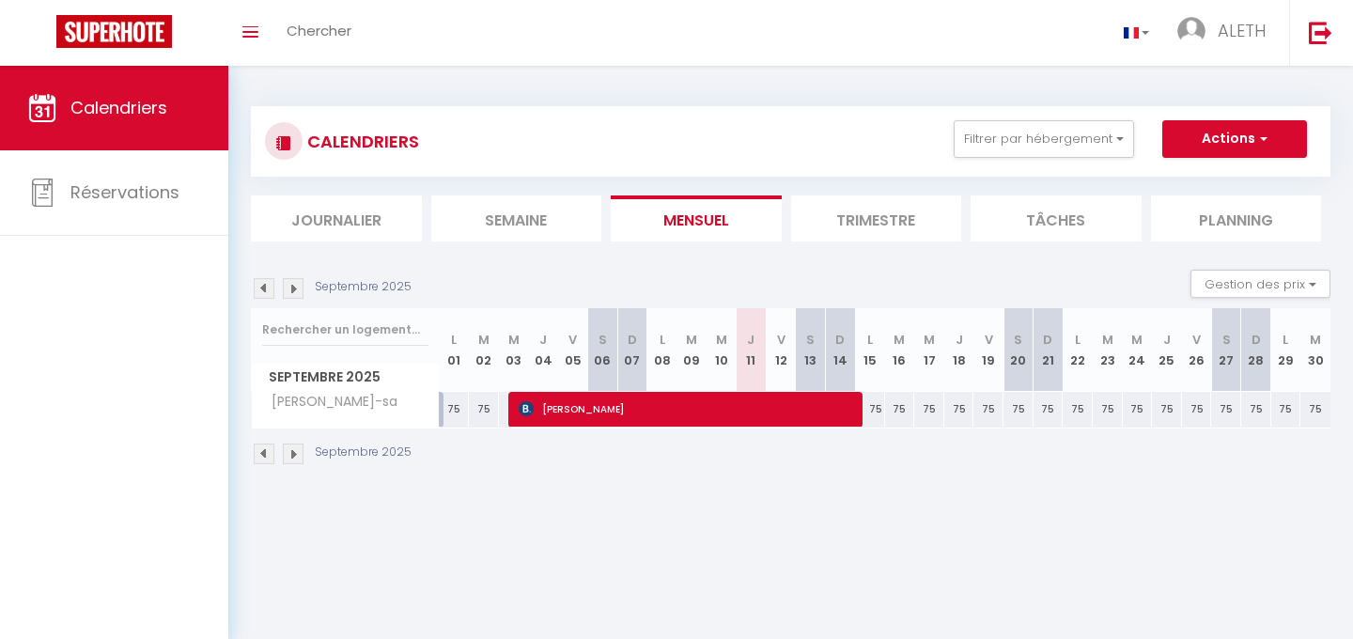
click at [293, 289] on img at bounding box center [293, 288] width 21 height 21
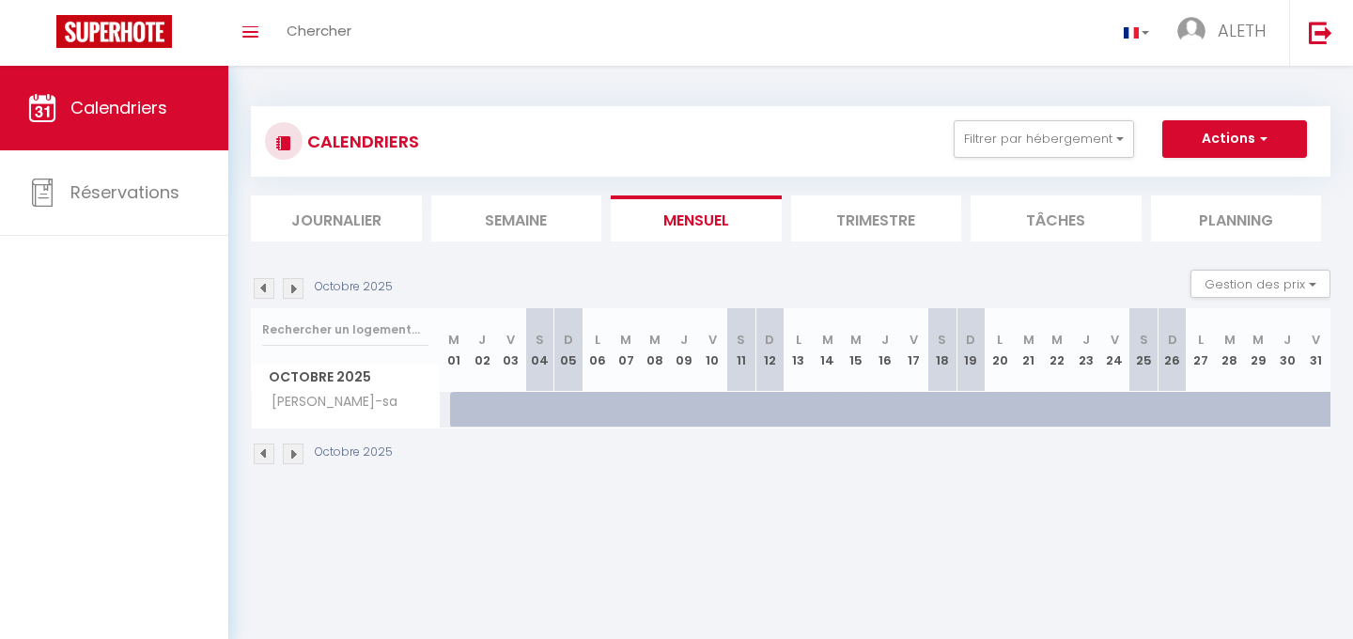
click at [293, 289] on img at bounding box center [293, 288] width 21 height 21
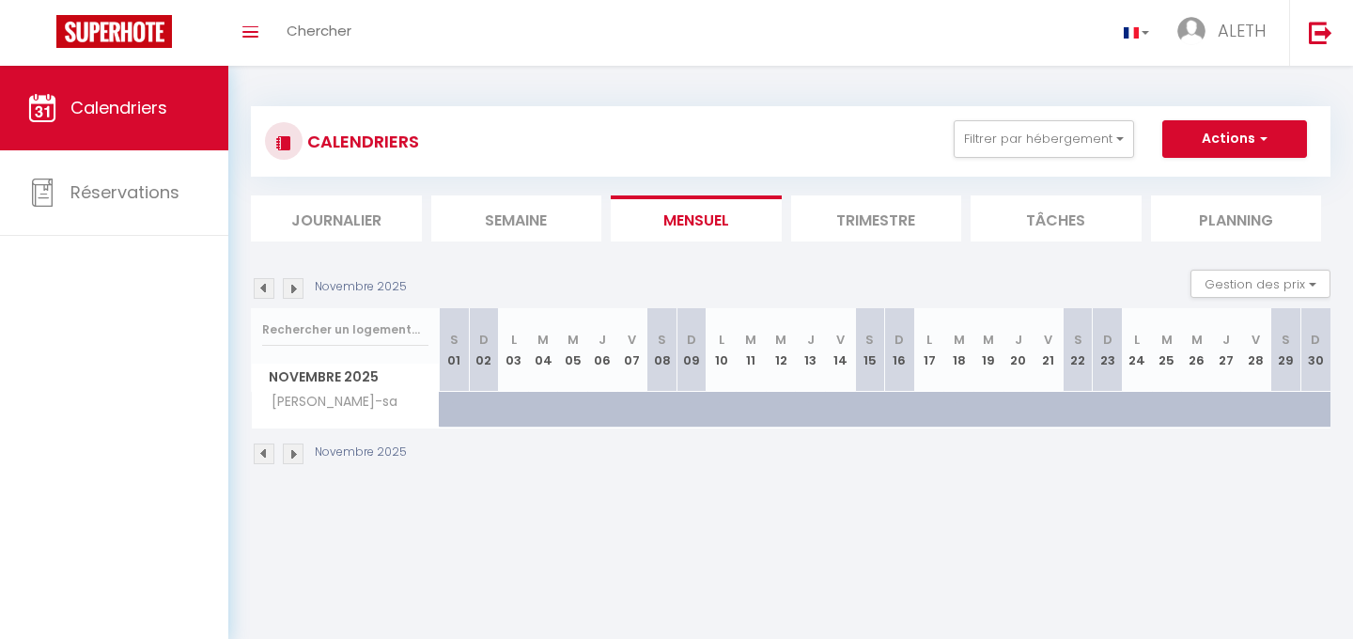
click at [293, 289] on img at bounding box center [293, 288] width 21 height 21
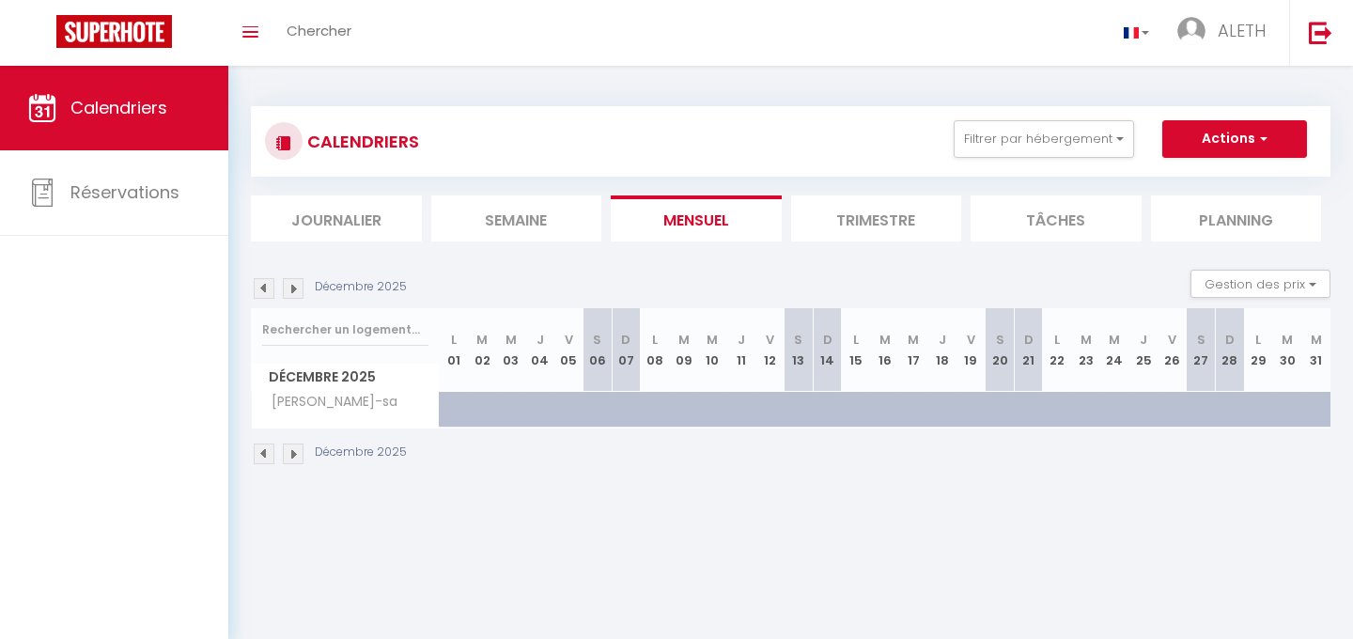
click at [293, 289] on img at bounding box center [293, 288] width 21 height 21
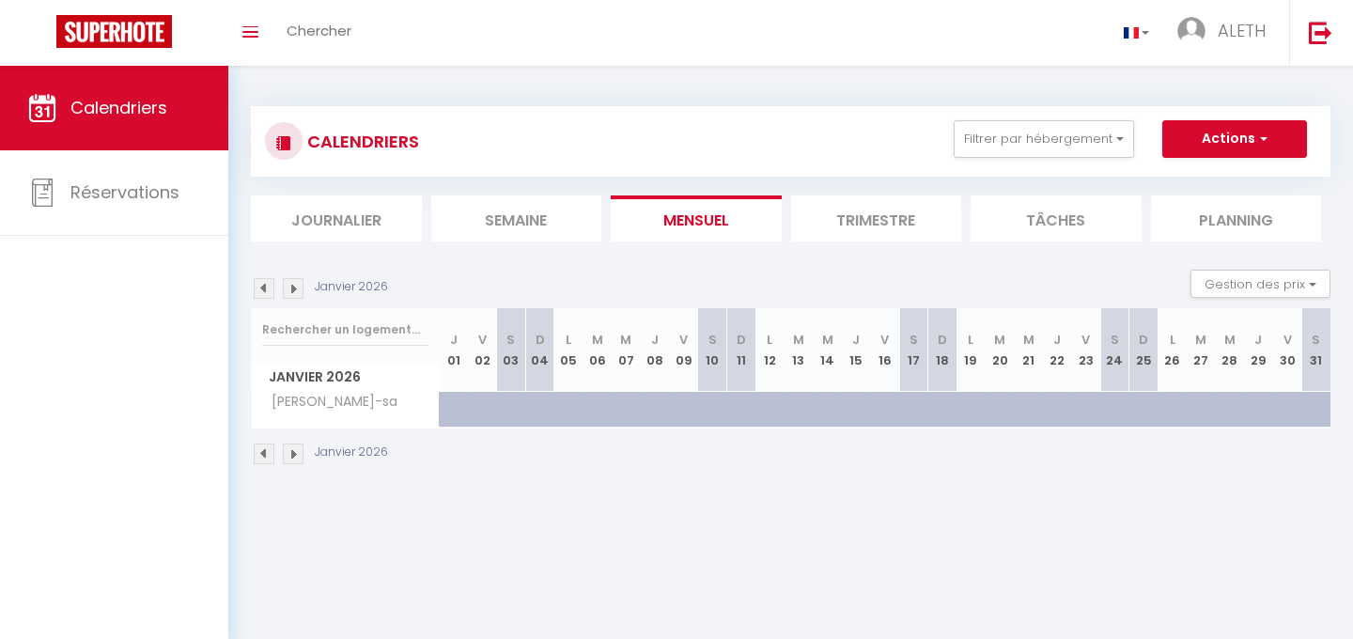
click at [293, 289] on img at bounding box center [293, 288] width 21 height 21
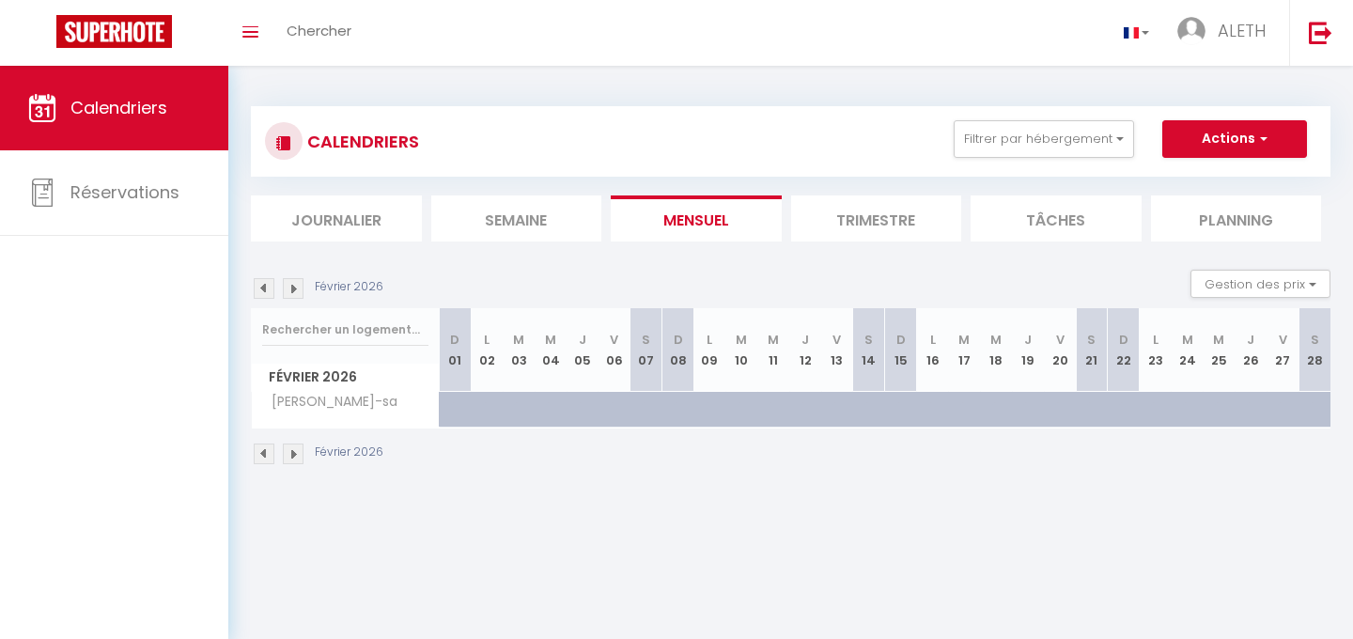
click at [293, 289] on img at bounding box center [293, 288] width 21 height 21
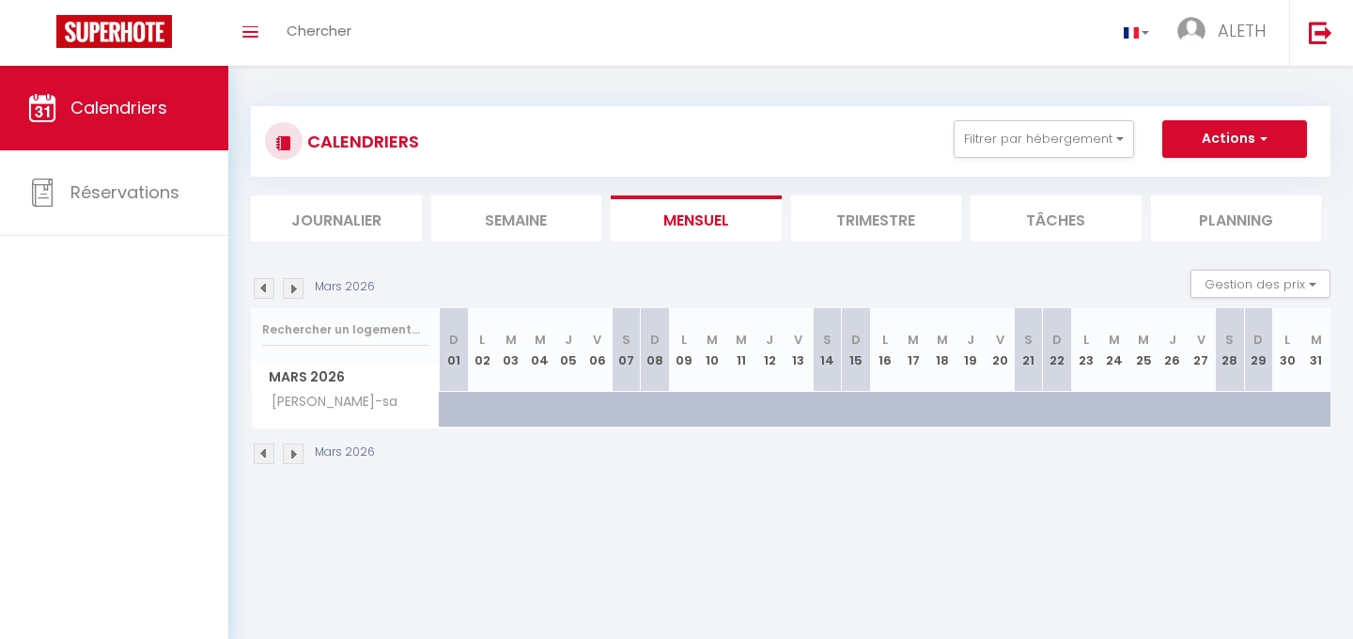
click at [293, 289] on img at bounding box center [293, 288] width 21 height 21
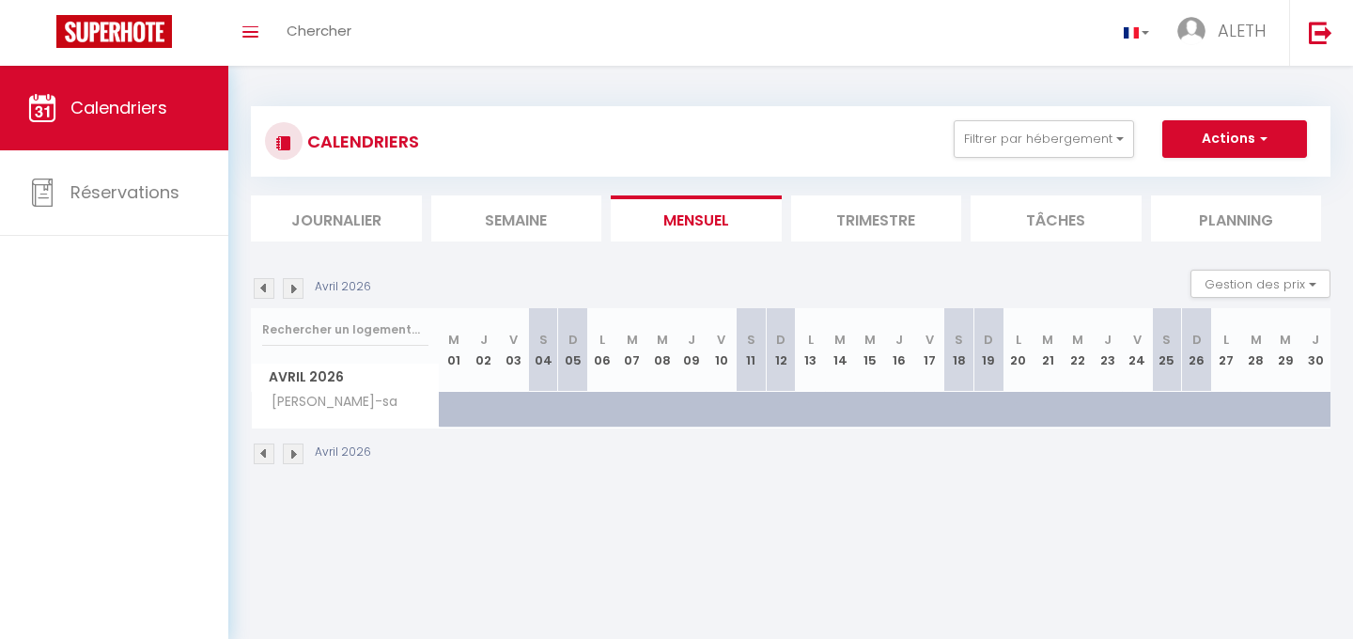
click at [293, 289] on img at bounding box center [293, 288] width 21 height 21
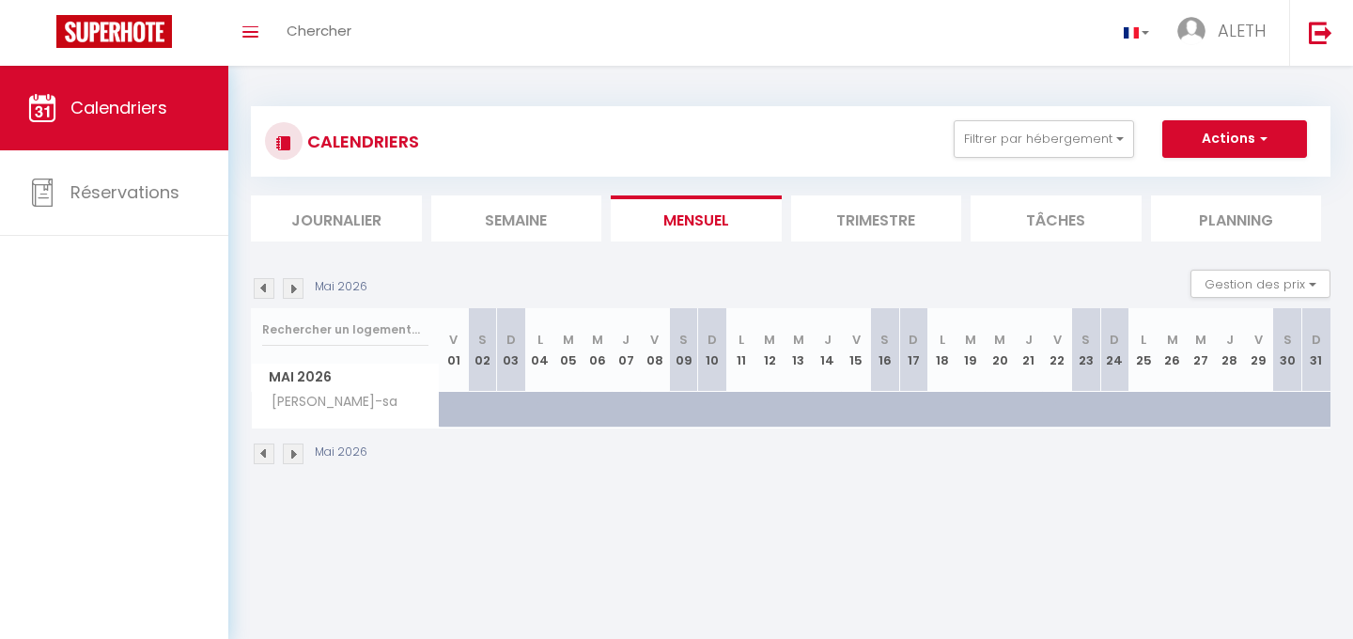
click at [264, 289] on img at bounding box center [264, 288] width 21 height 21
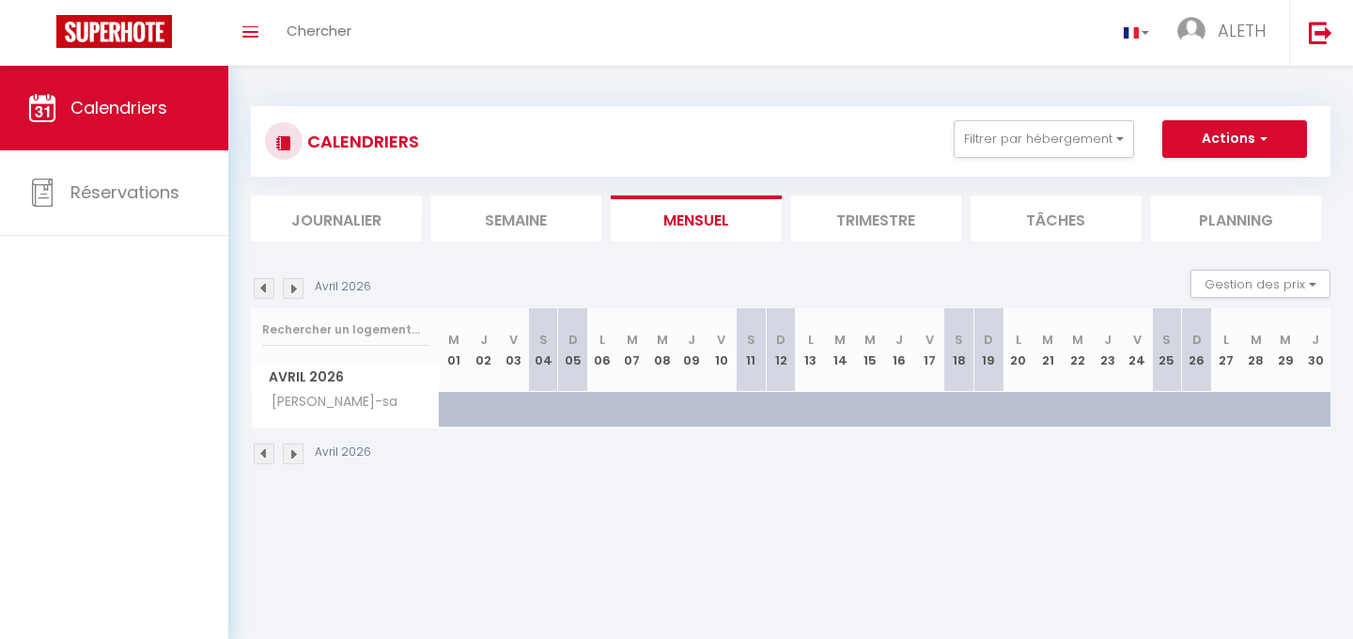
click at [297, 286] on img at bounding box center [293, 288] width 21 height 21
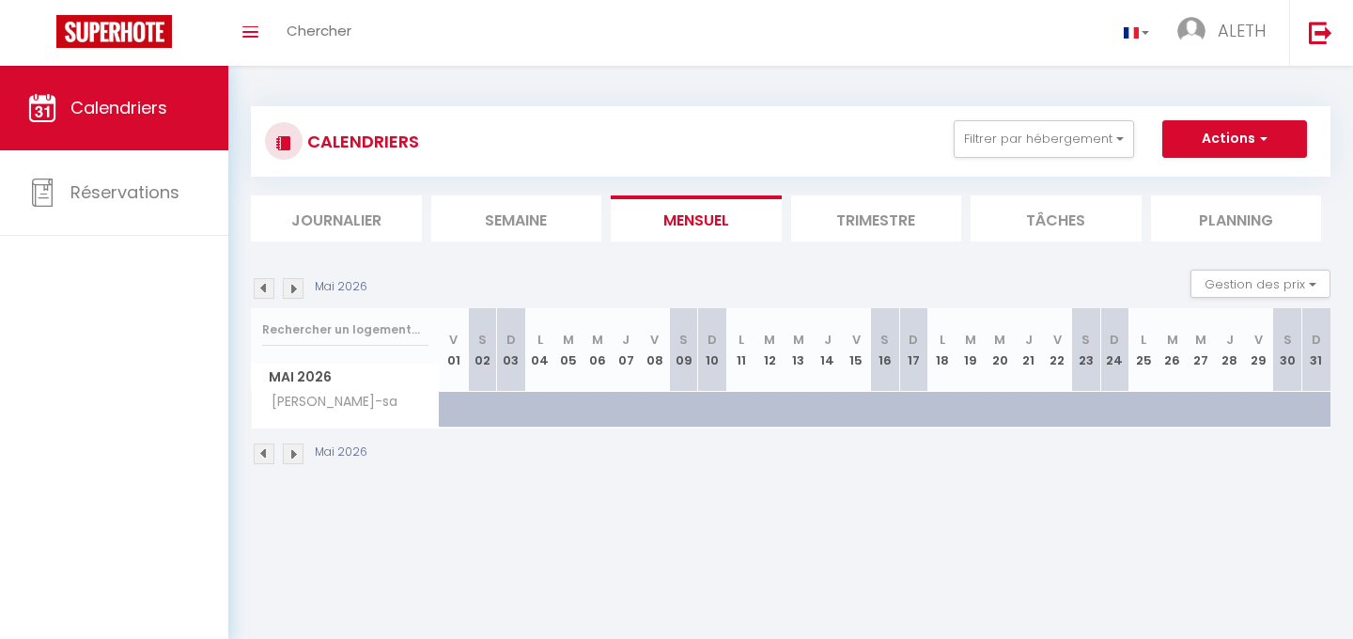
click at [296, 286] on img at bounding box center [293, 288] width 21 height 21
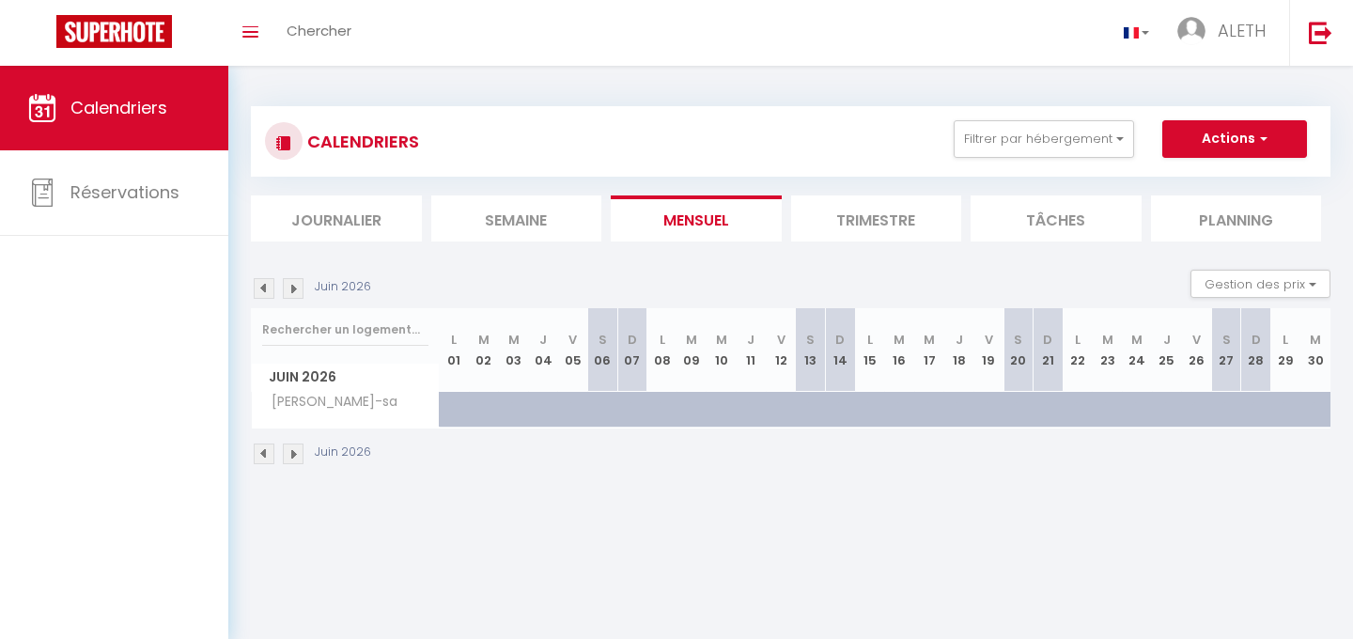
click at [296, 285] on img at bounding box center [293, 288] width 21 height 21
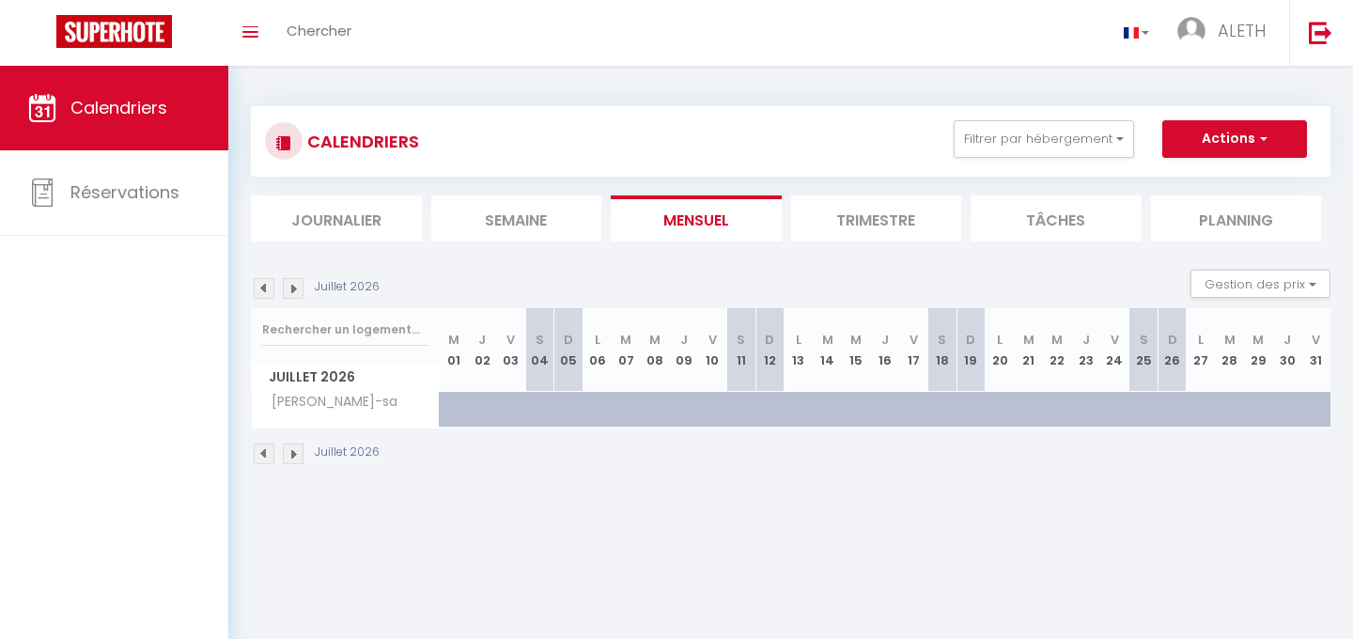
click at [296, 285] on img at bounding box center [293, 288] width 21 height 21
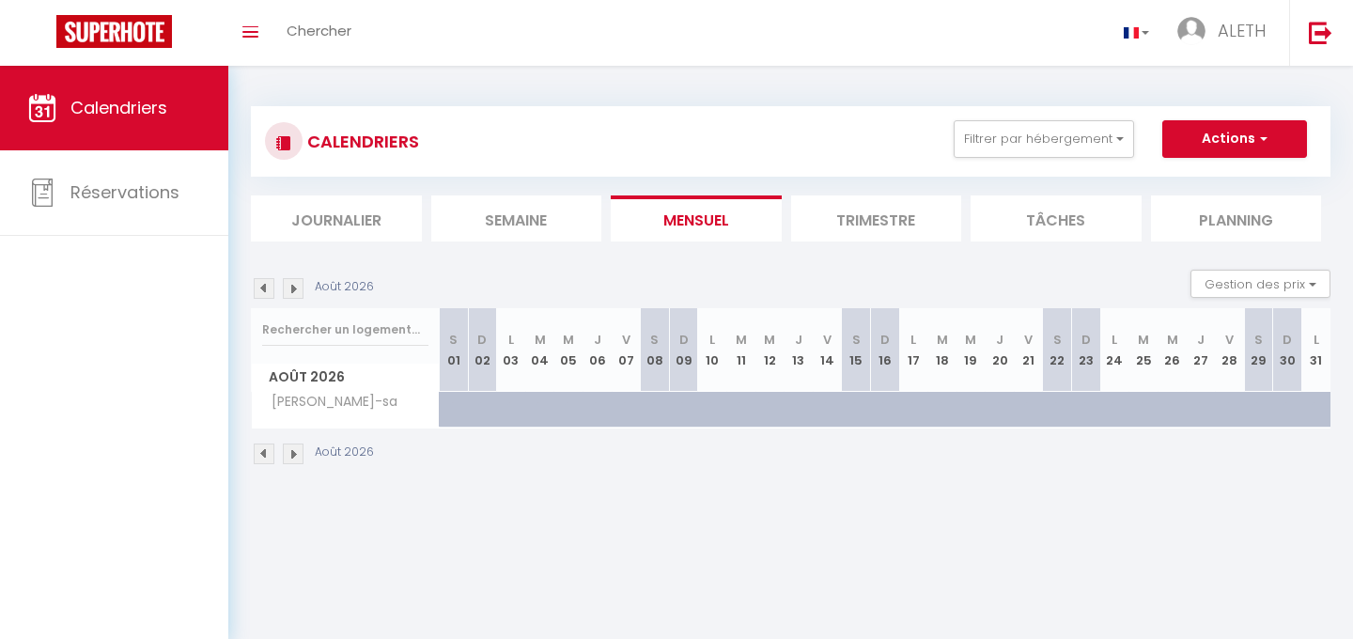
click at [295, 284] on img at bounding box center [293, 288] width 21 height 21
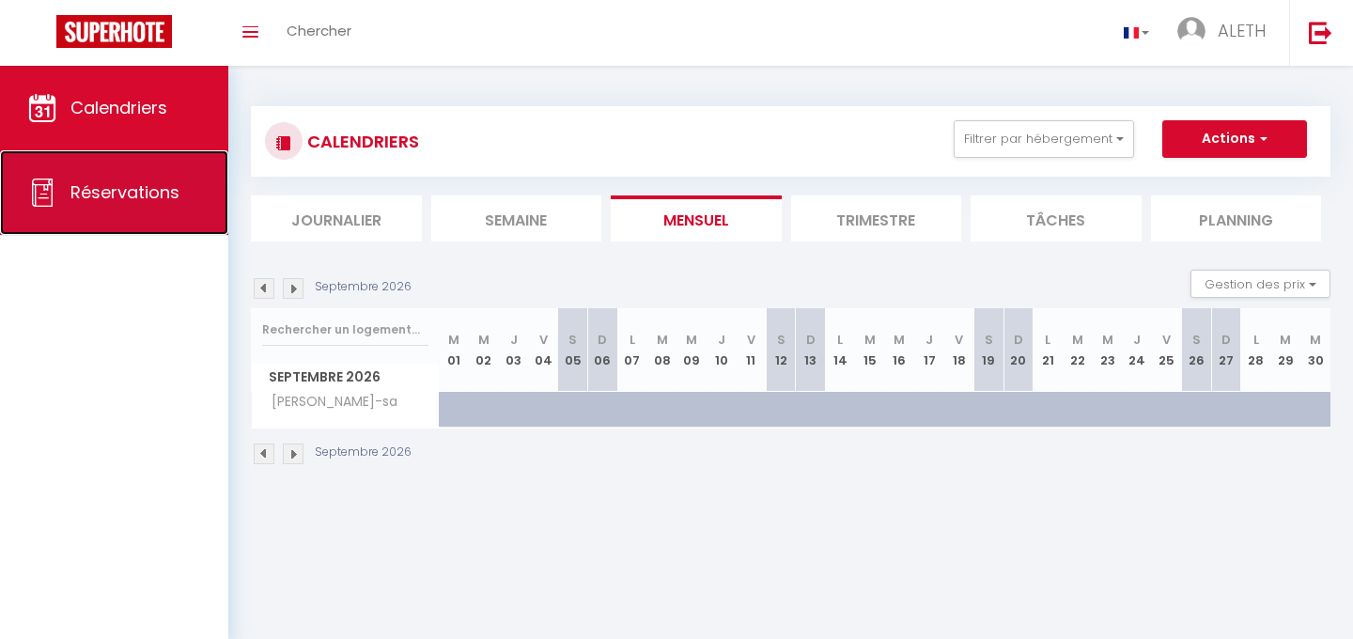
click at [148, 184] on span "Réservations" at bounding box center [124, 191] width 109 height 23
select select "not_cancelled"
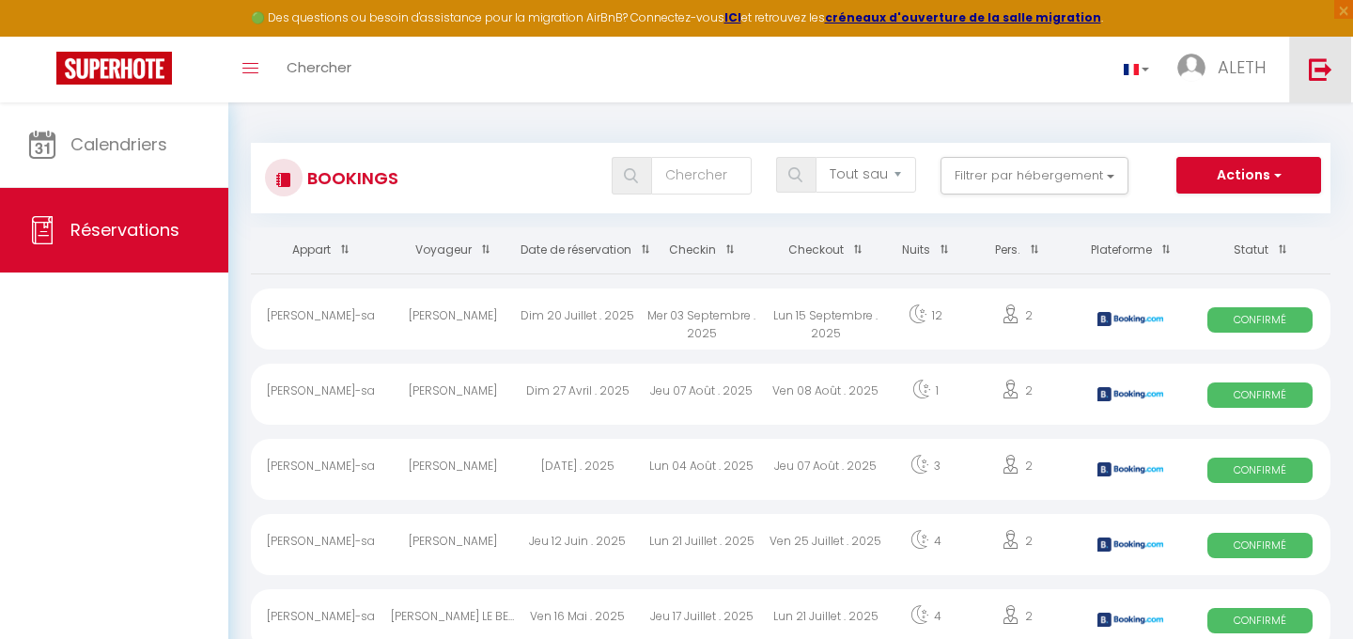
click at [1317, 70] on img at bounding box center [1320, 68] width 23 height 23
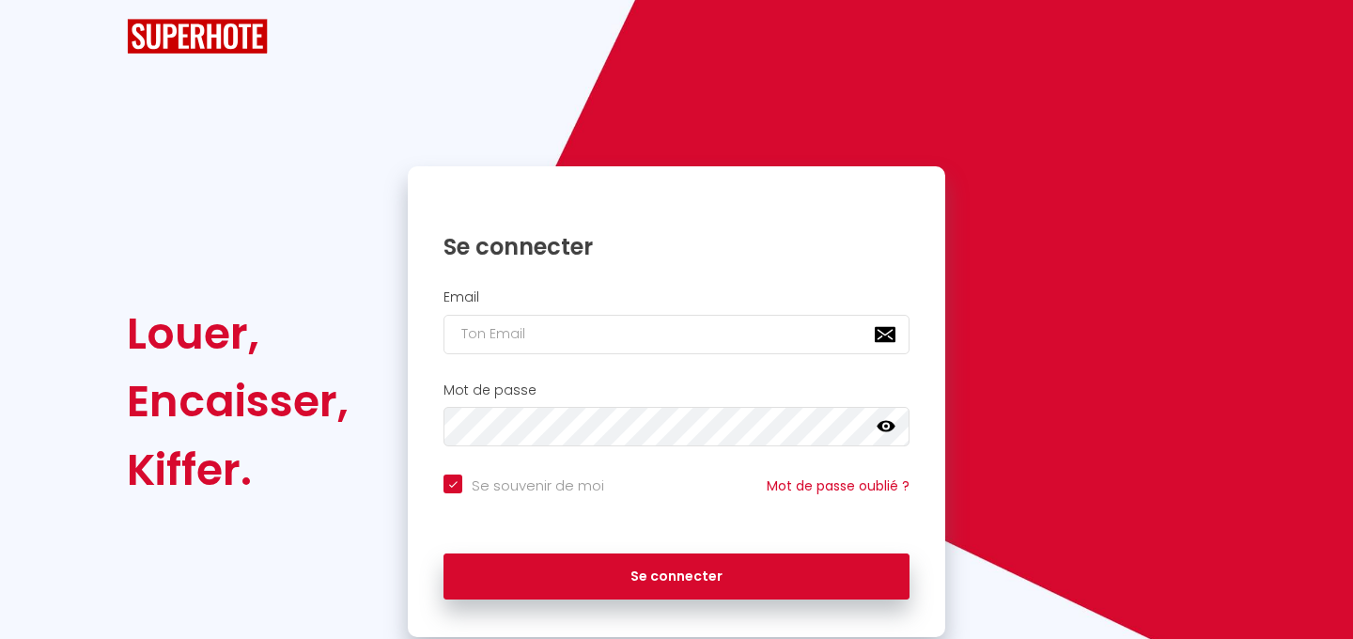
checkbox input "true"
